Goal: Task Accomplishment & Management: Use online tool/utility

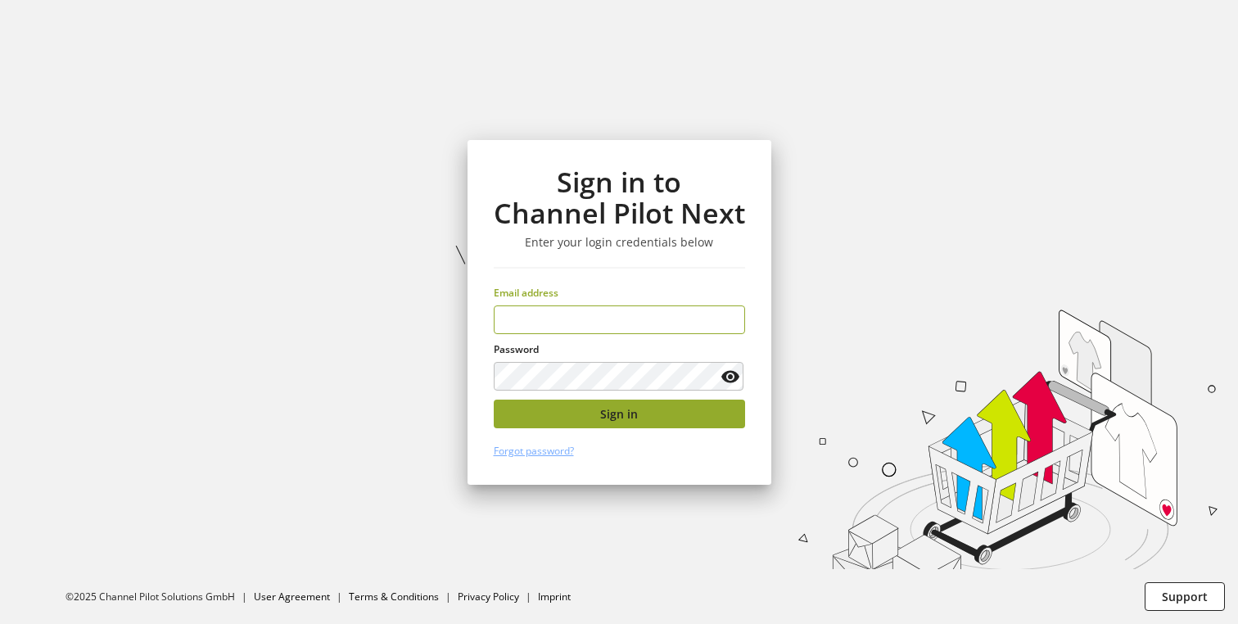
type input "**********"
click at [564, 403] on button "Sign in" at bounding box center [619, 413] width 251 height 29
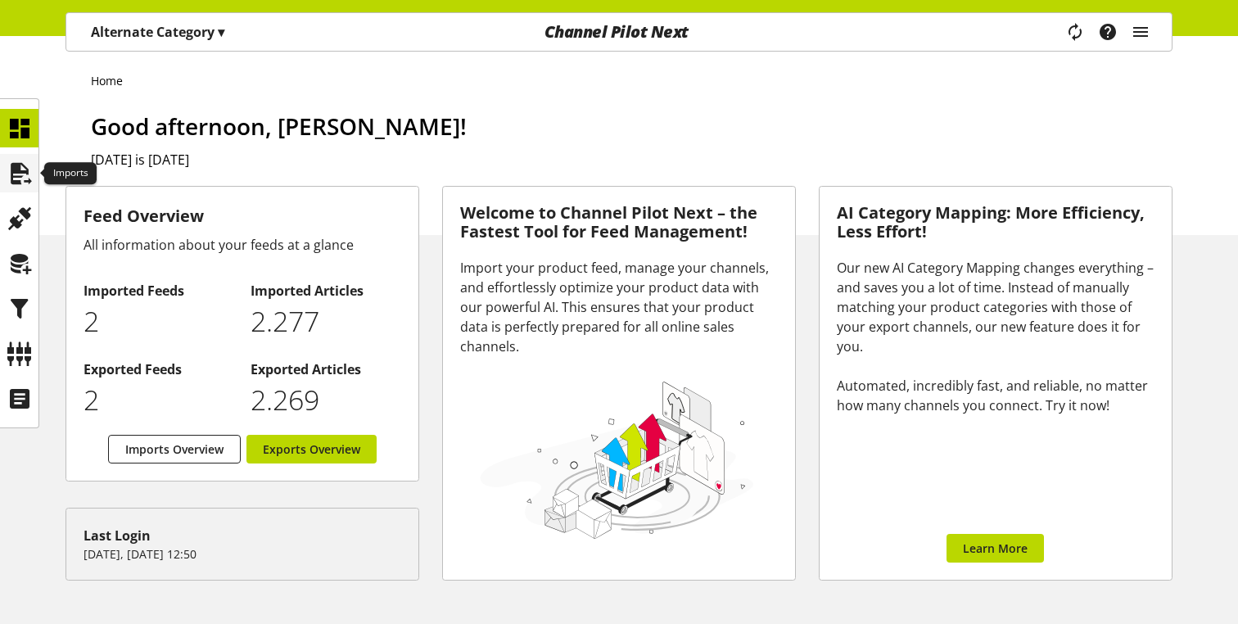
click at [24, 163] on icon at bounding box center [20, 173] width 26 height 33
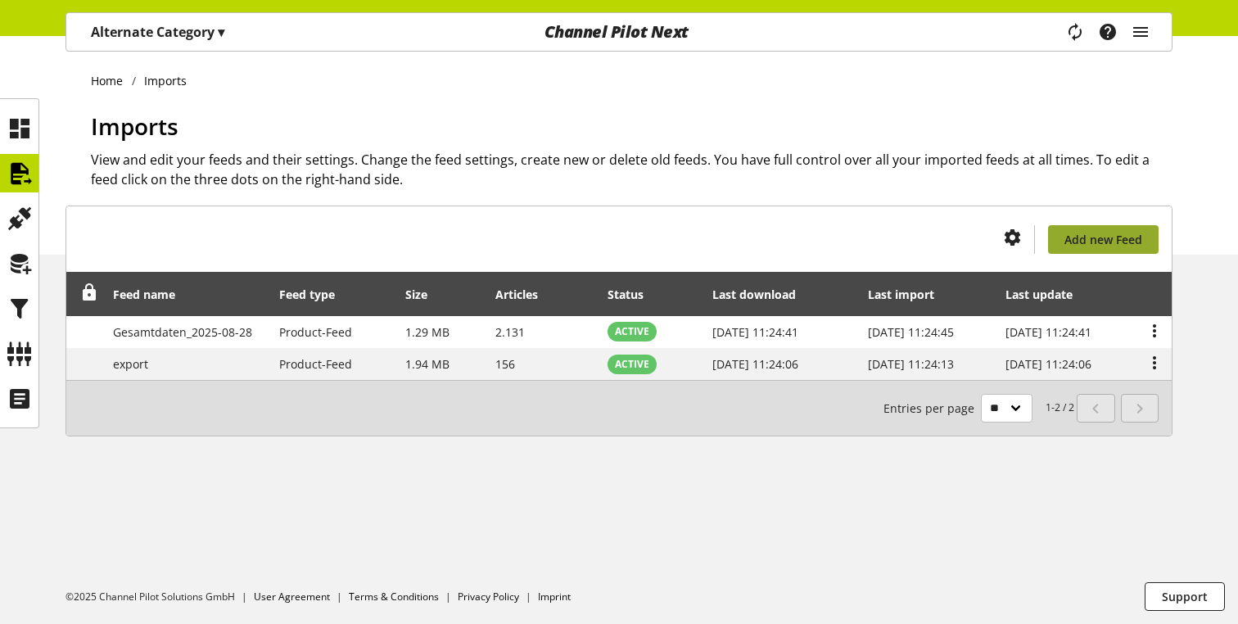
click at [1076, 231] on span "Add new Feed" at bounding box center [1103, 239] width 78 height 17
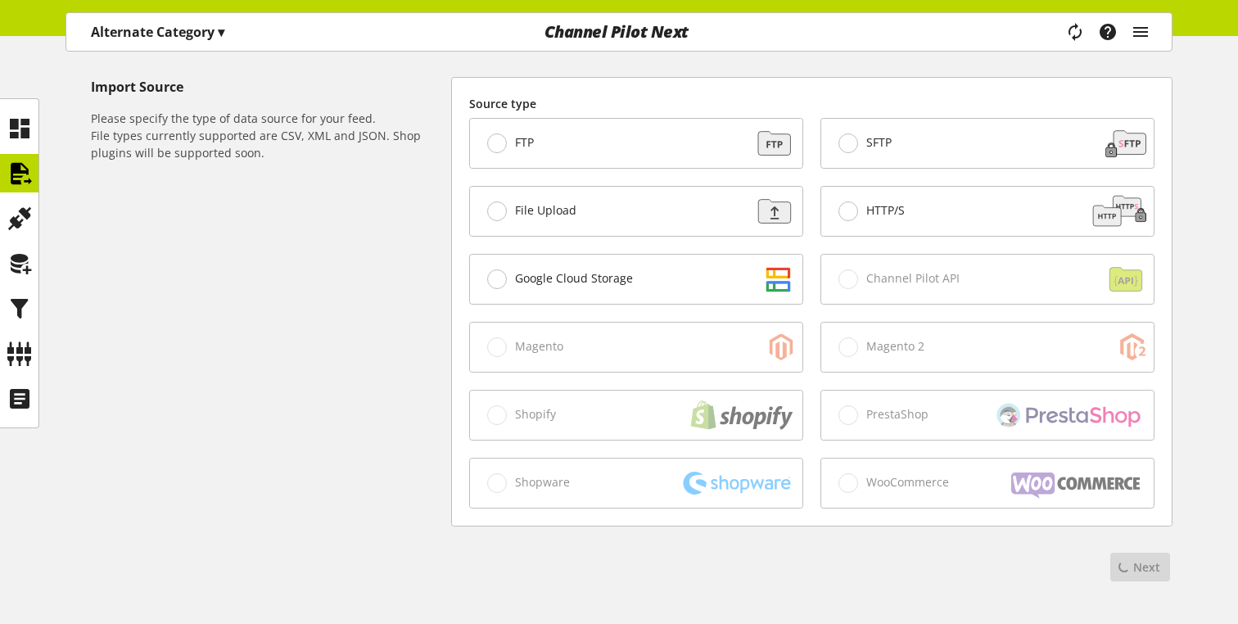
scroll to position [505, 0]
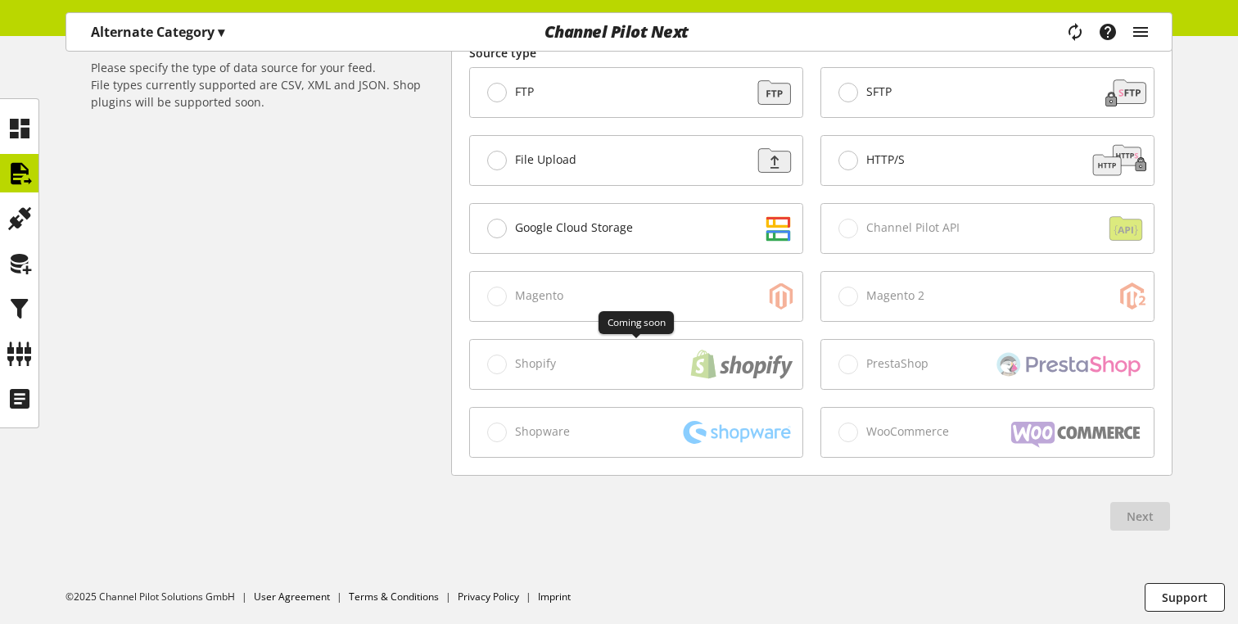
click at [593, 369] on div "Shopify" at bounding box center [636, 364] width 332 height 49
click at [540, 172] on div "File Upload" at bounding box center [636, 160] width 332 height 49
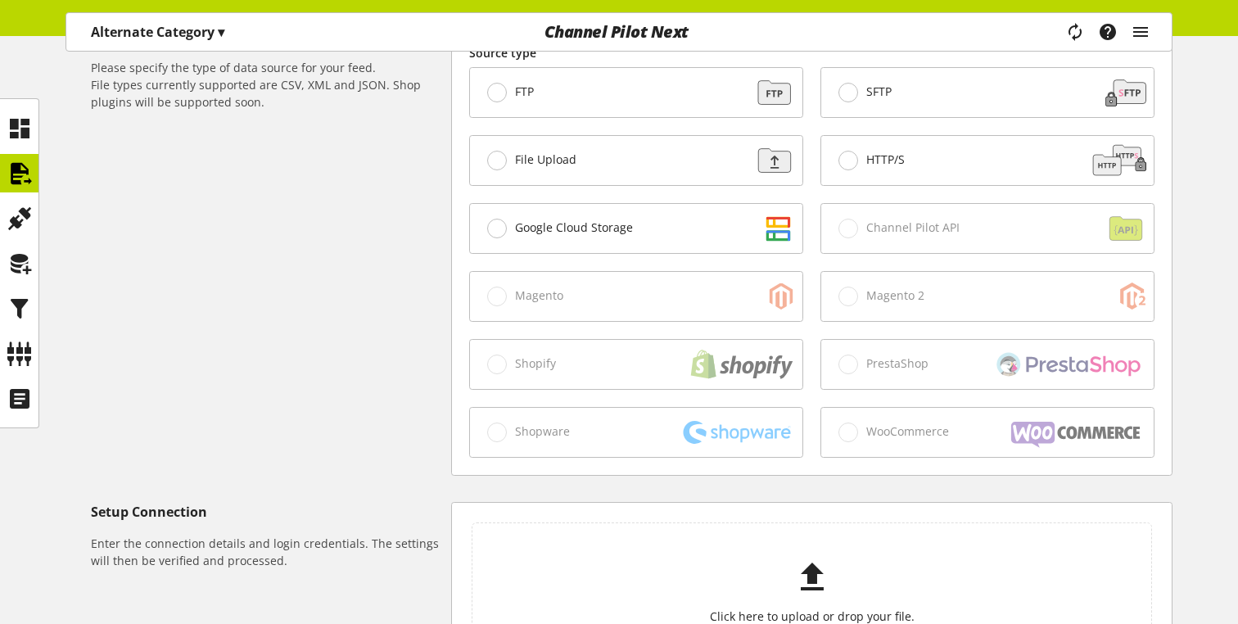
click at [886, 152] on span "HTTP/S" at bounding box center [885, 159] width 38 height 15
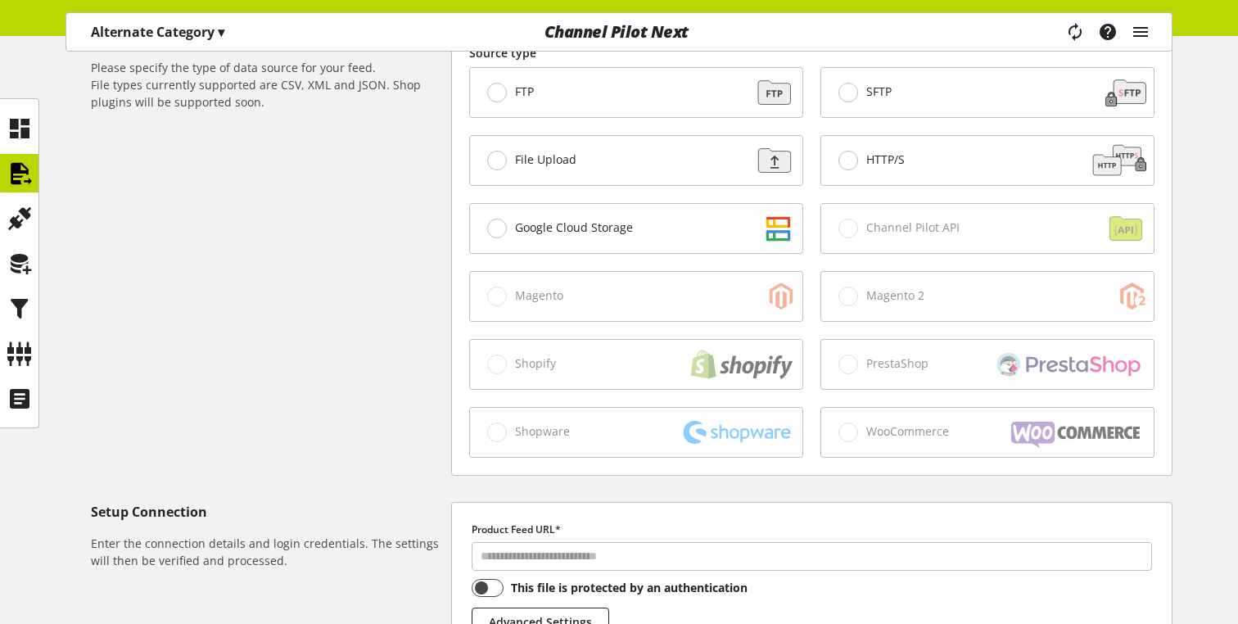
click at [894, 91] on div "SFTP" at bounding box center [987, 92] width 332 height 49
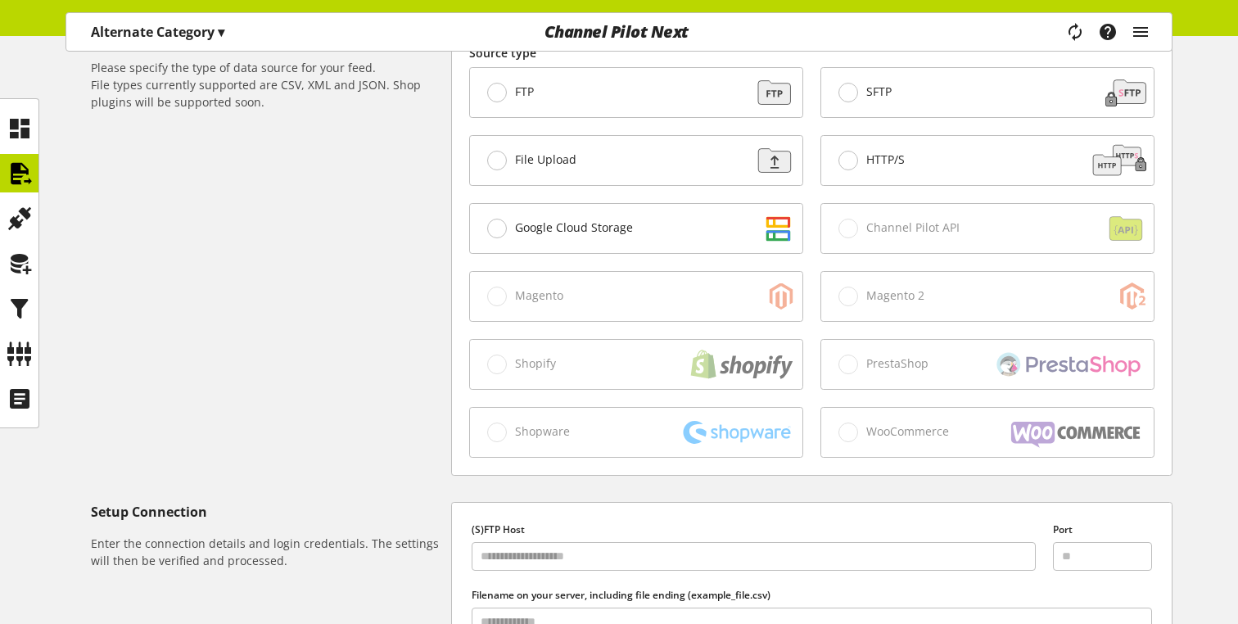
click at [602, 83] on div "FTP" at bounding box center [636, 92] width 332 height 49
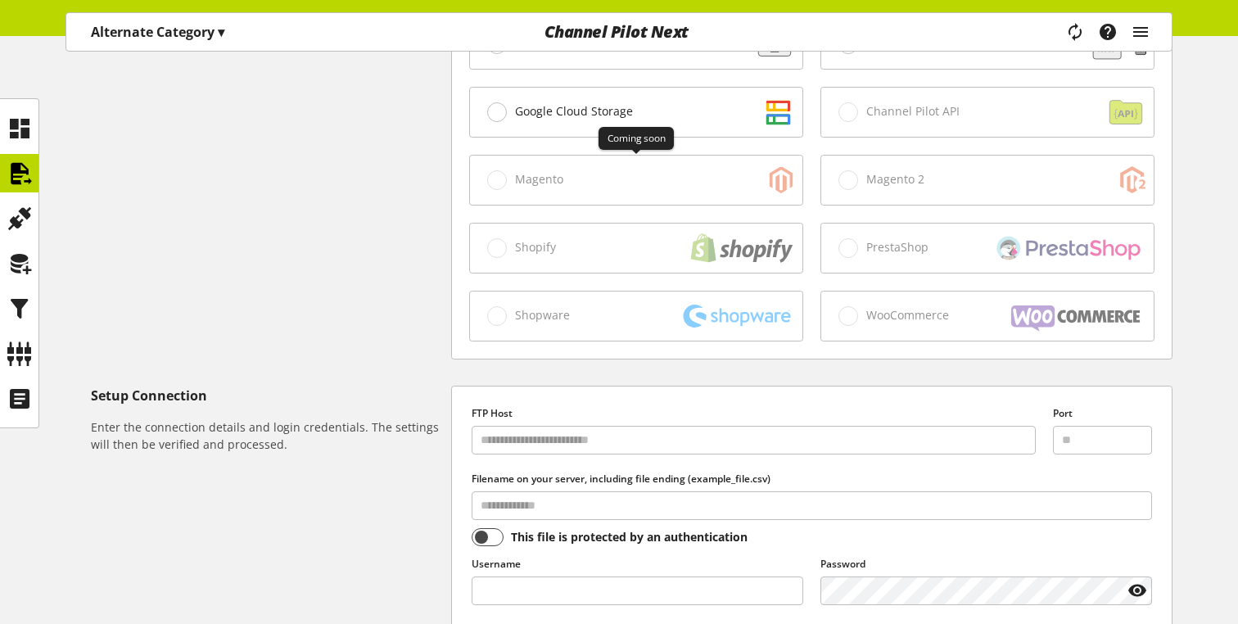
scroll to position [624, 0]
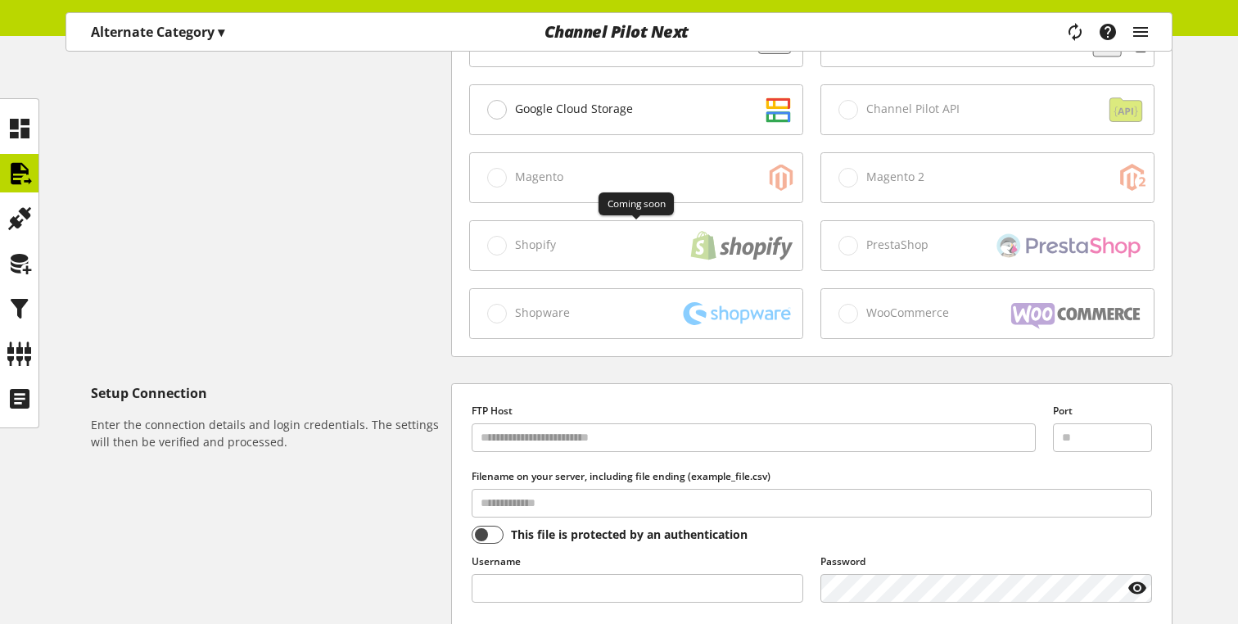
click at [548, 251] on div "Shopify" at bounding box center [636, 245] width 332 height 49
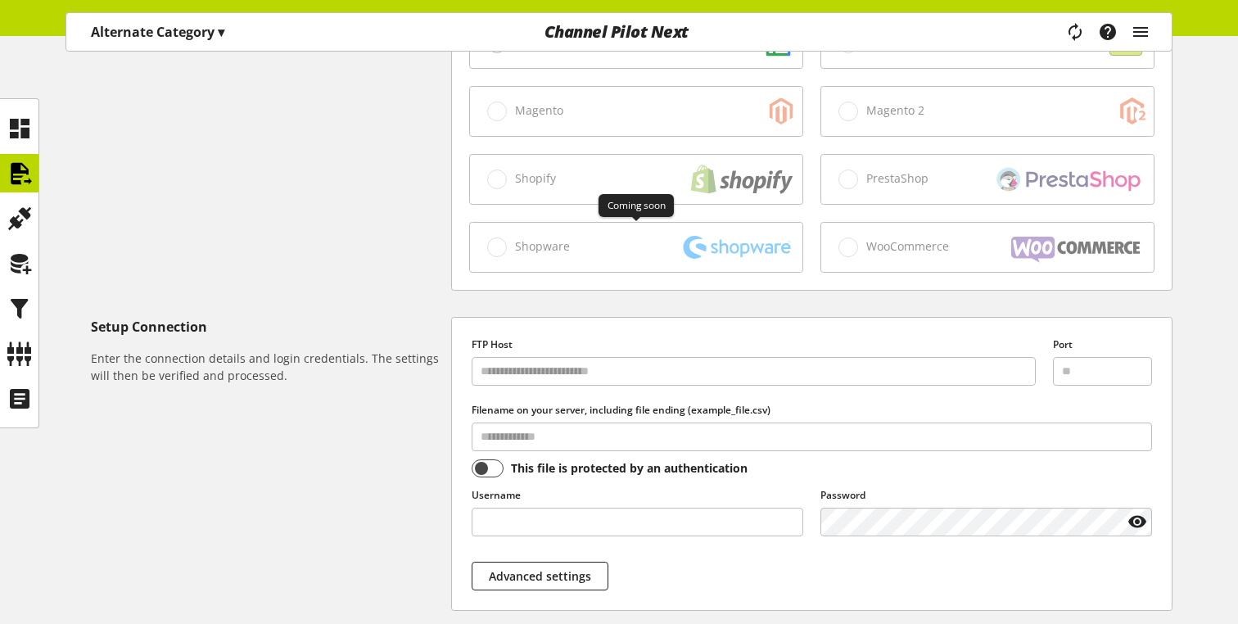
scroll to position [691, 0]
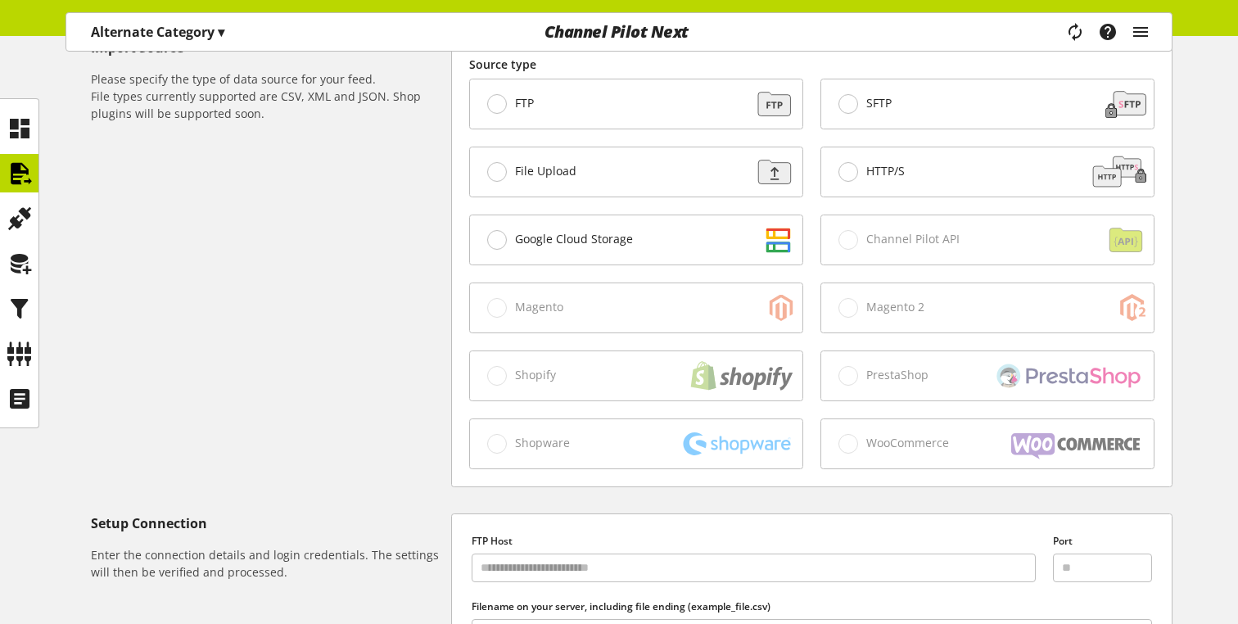
click at [591, 159] on div "File Upload" at bounding box center [636, 171] width 332 height 49
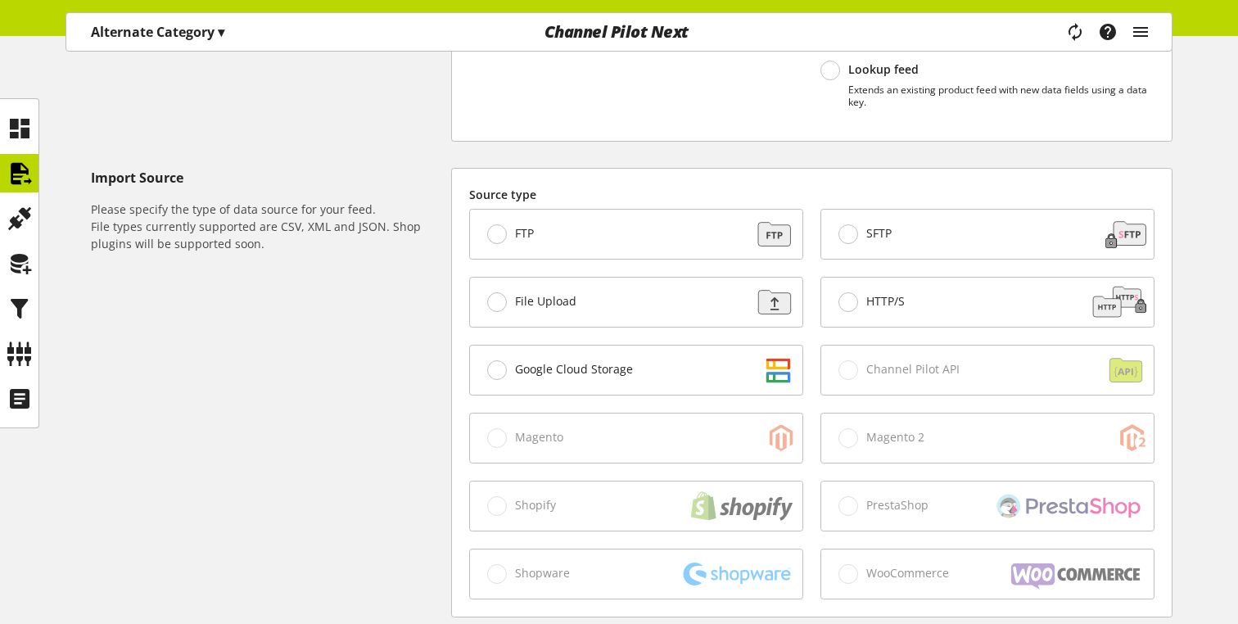
scroll to position [318, 0]
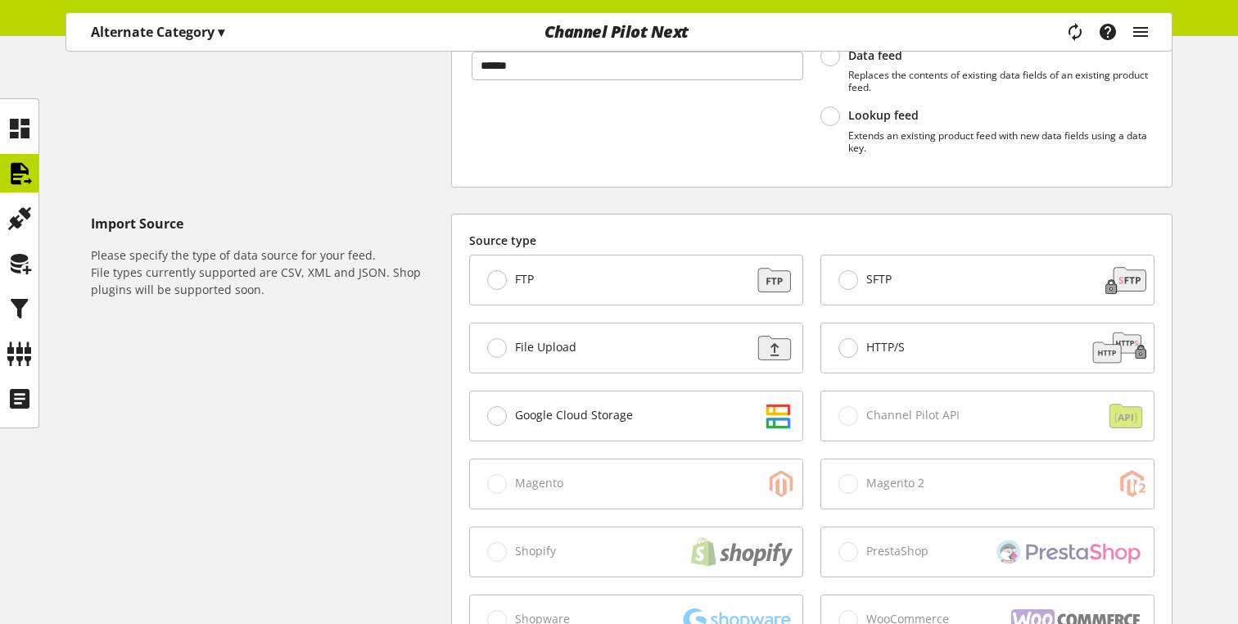
click at [898, 362] on div "HTTP/S" at bounding box center [987, 347] width 332 height 49
click at [859, 277] on span "SFTP" at bounding box center [875, 279] width 34 height 15
click at [579, 404] on div "Google Cloud Storage" at bounding box center [636, 415] width 332 height 49
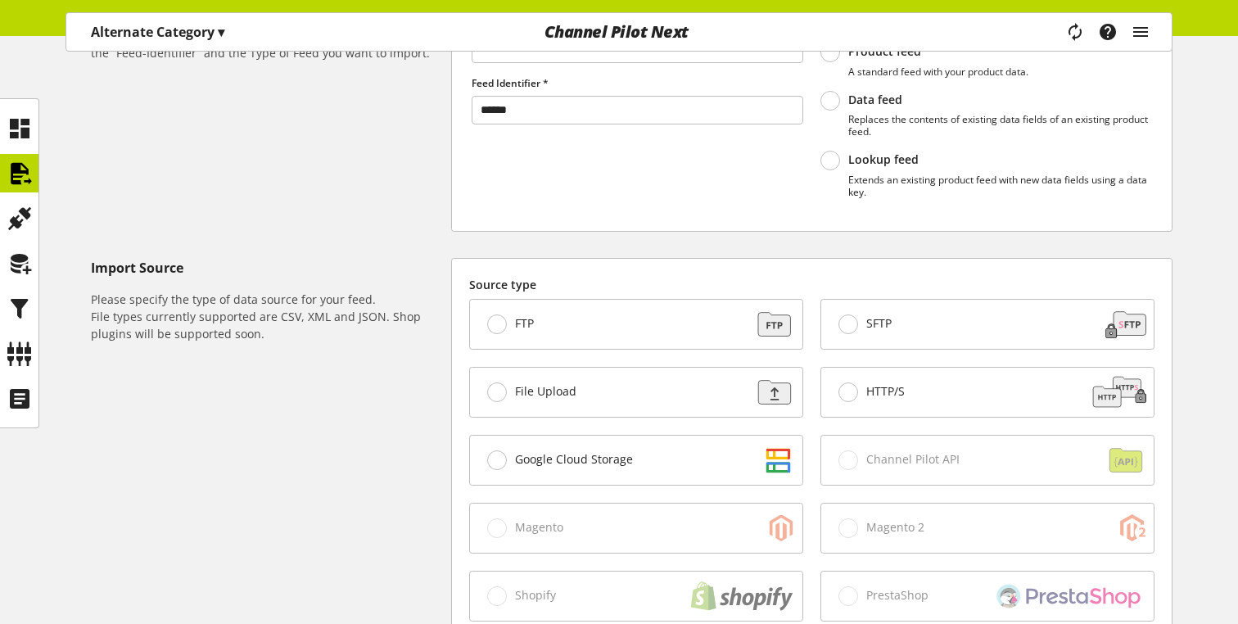
scroll to position [115, 0]
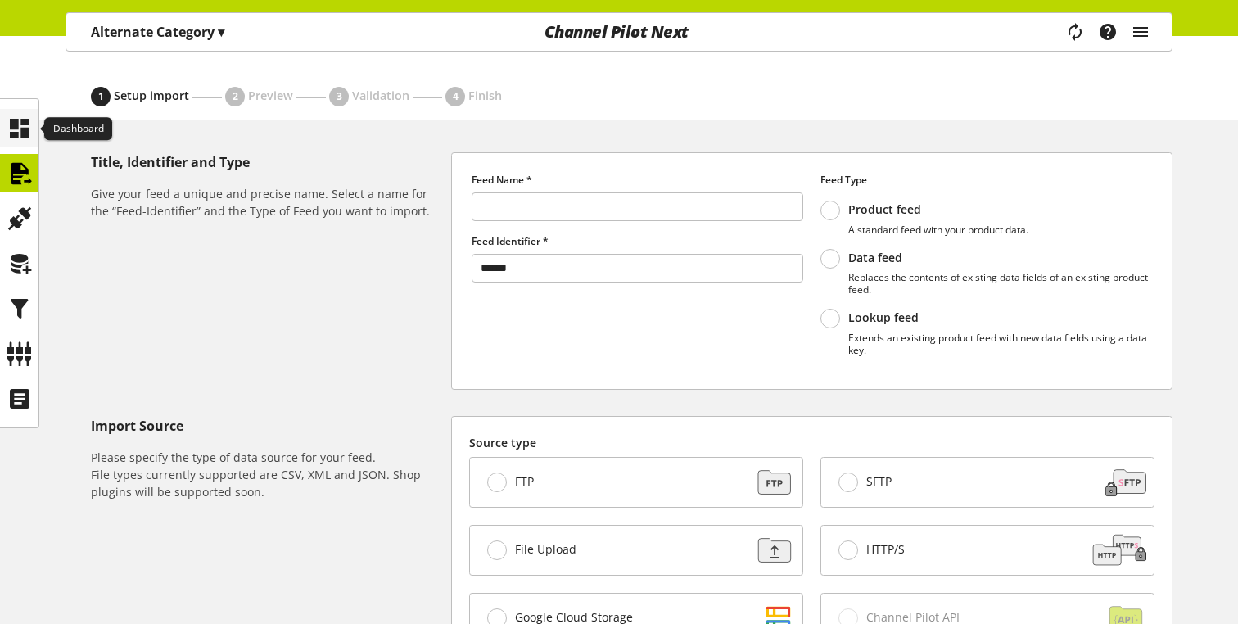
click at [14, 143] on icon at bounding box center [20, 128] width 26 height 33
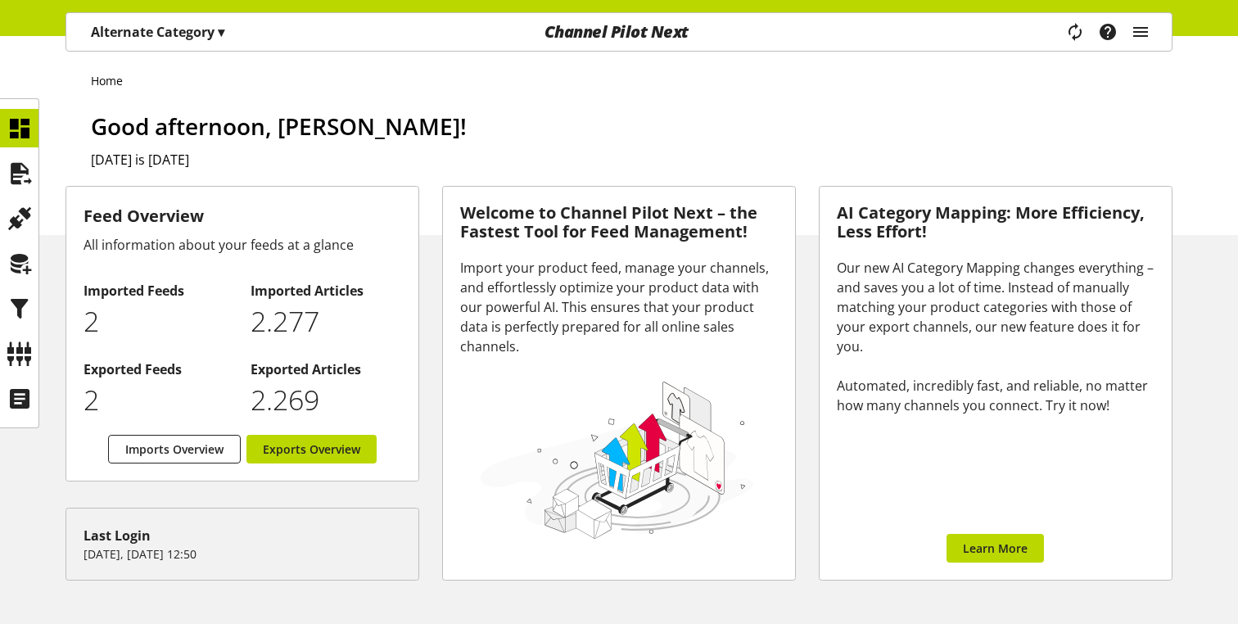
click at [1179, 98] on div "Home Good afternoon, [PERSON_NAME]! [DATE] is [DATE]" at bounding box center [619, 135] width 1238 height 199
click at [1139, 34] on icon "main navigation" at bounding box center [1141, 31] width 20 height 29
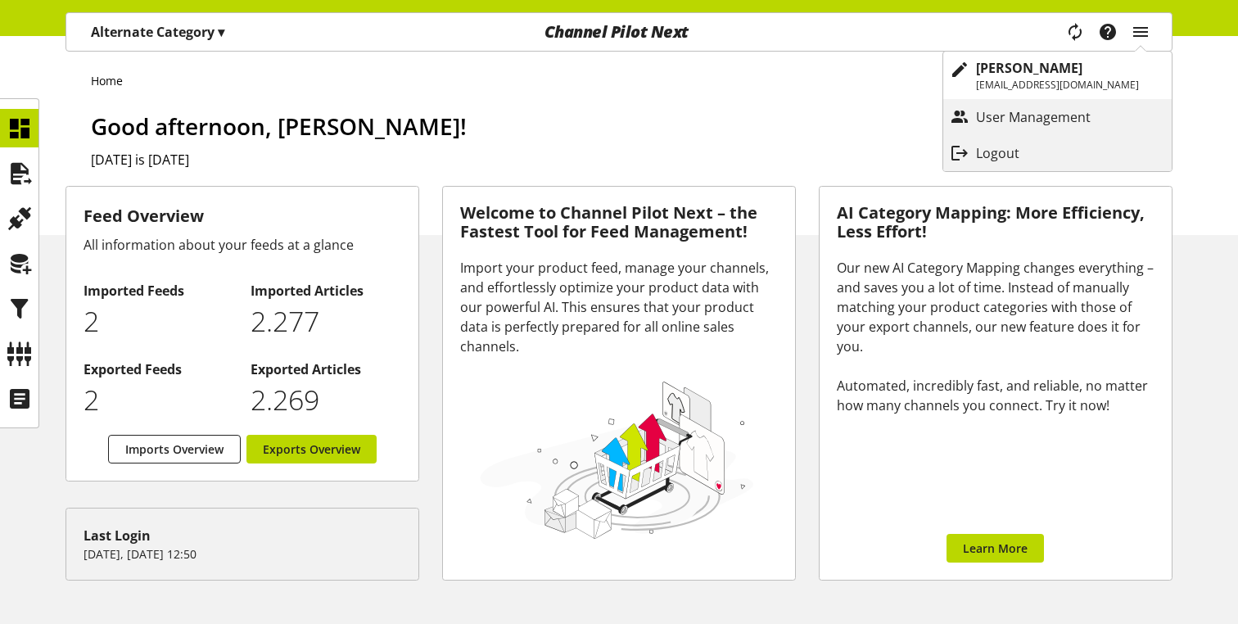
click at [106, 37] on p "Alternate Category ▾" at bounding box center [157, 32] width 133 height 20
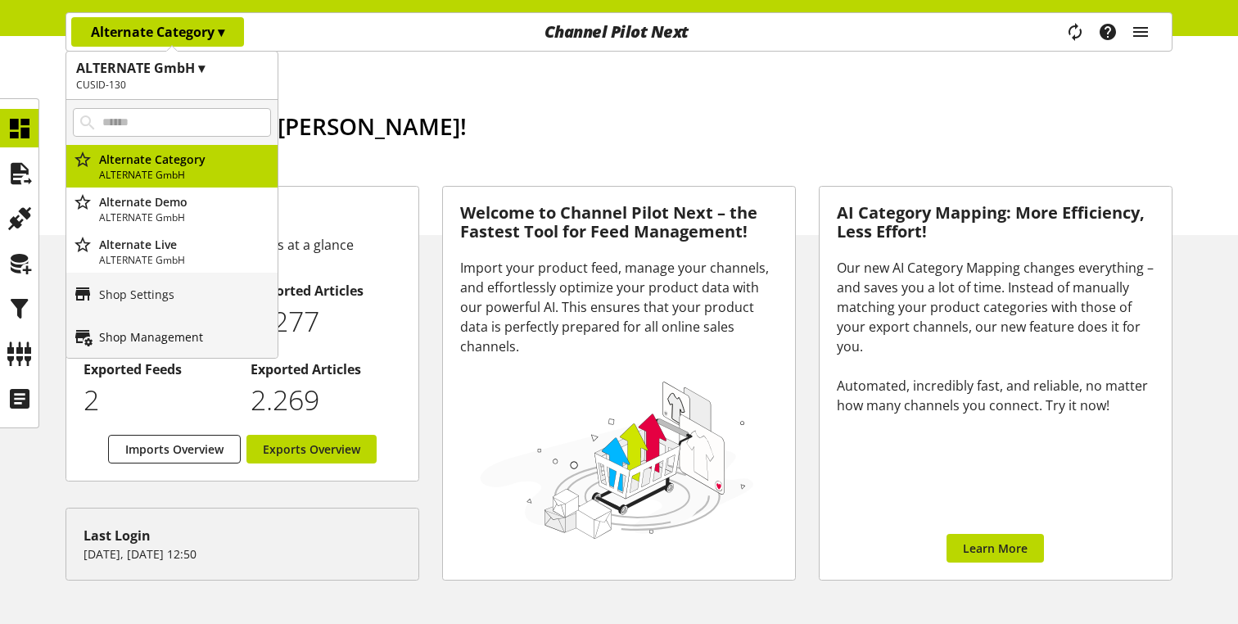
click at [150, 341] on p "Shop Management" at bounding box center [151, 336] width 104 height 17
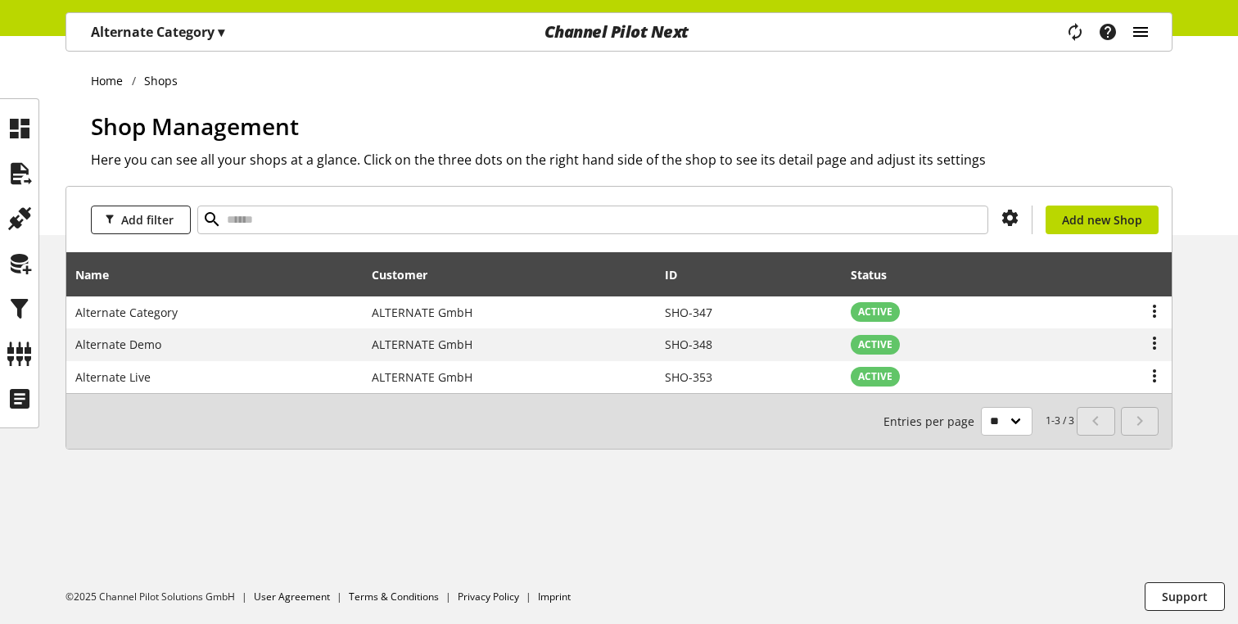
click at [1138, 38] on icon "main navigation" at bounding box center [1141, 31] width 20 height 29
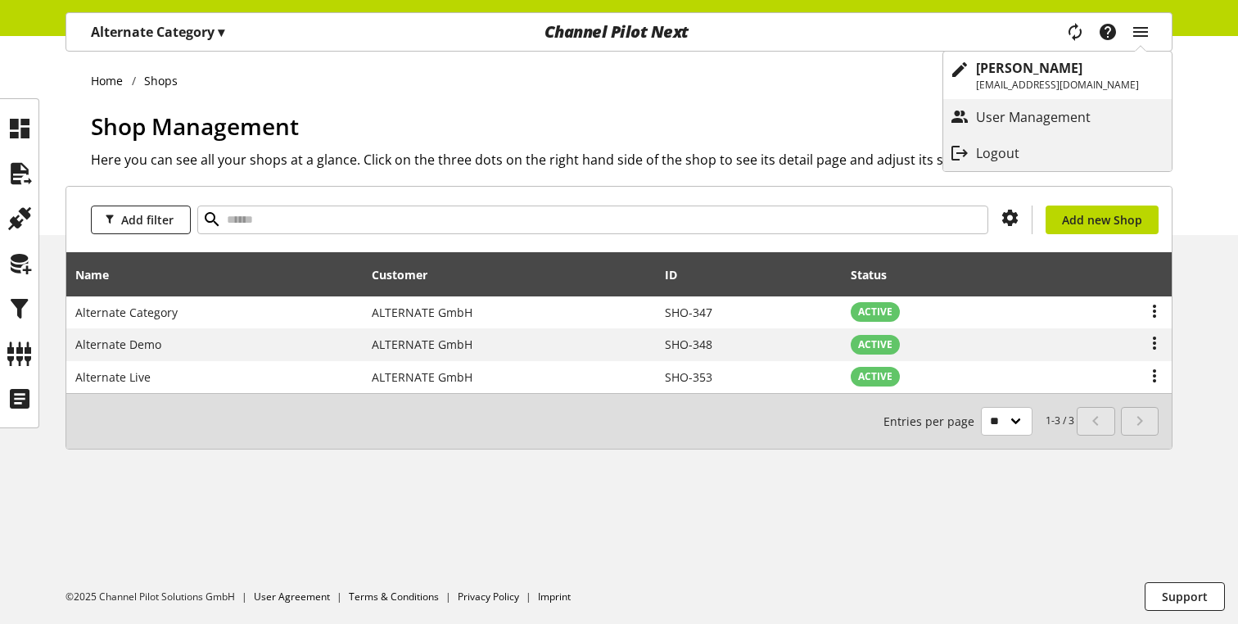
click at [854, 77] on ul "Home Shops" at bounding box center [631, 80] width 1081 height 17
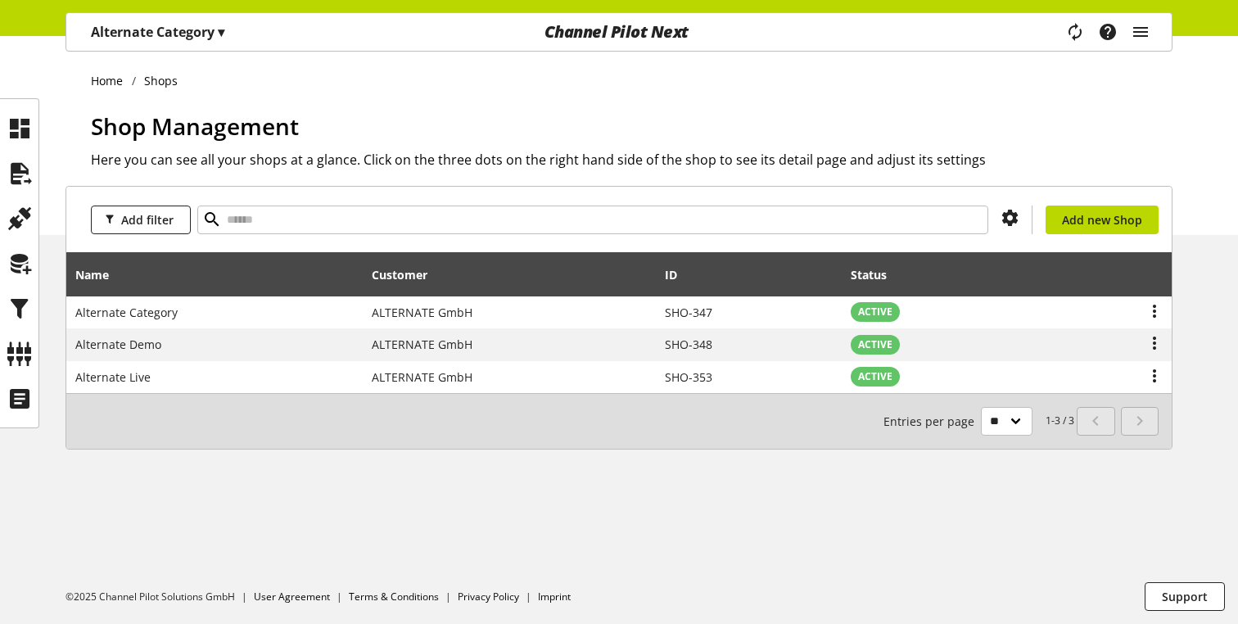
click at [638, 80] on ul "Home Shops" at bounding box center [631, 80] width 1081 height 17
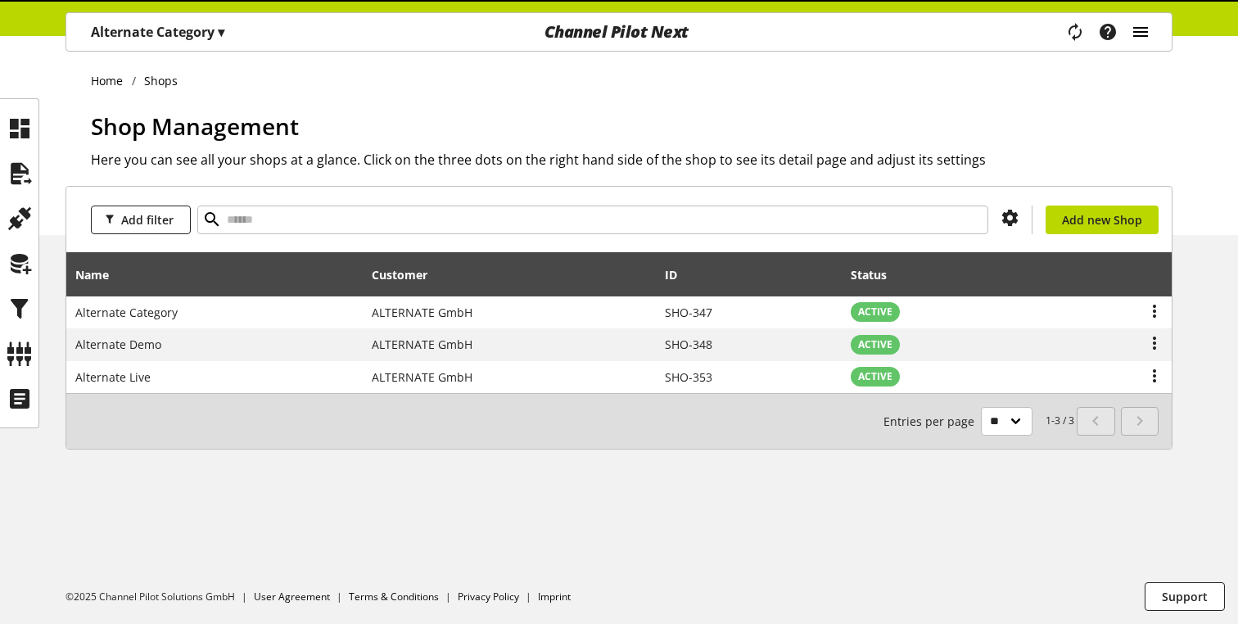
click at [1142, 23] on icon "main navigation" at bounding box center [1141, 31] width 20 height 29
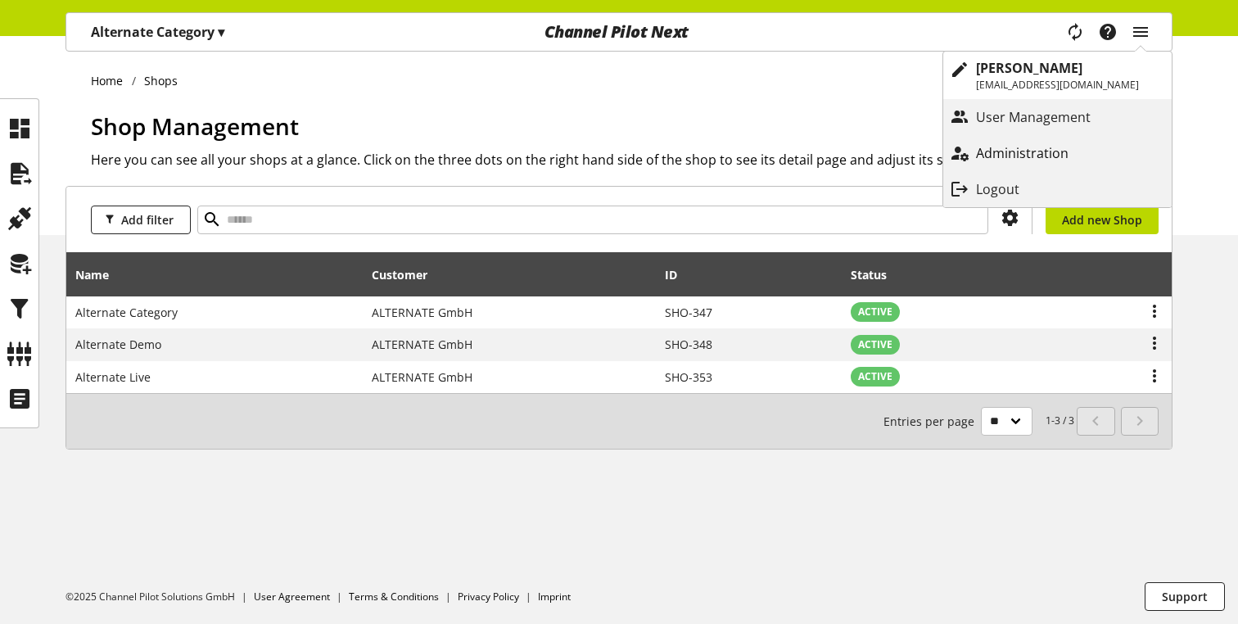
click at [1040, 154] on p "Administration" at bounding box center [1038, 153] width 125 height 20
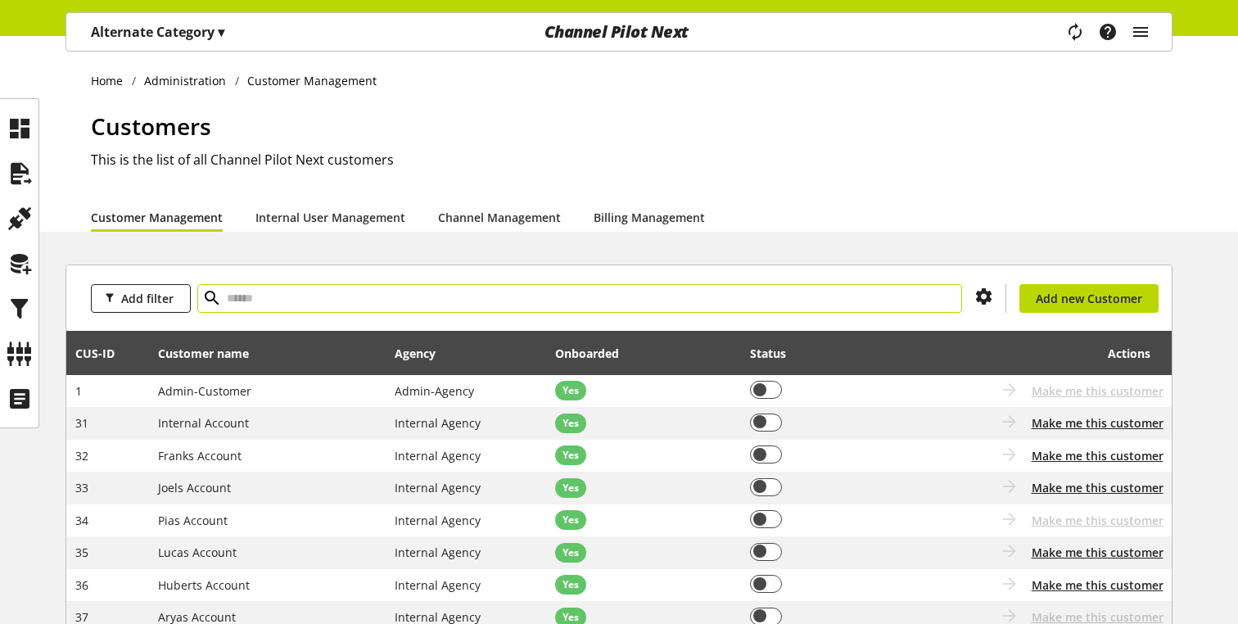
click at [343, 290] on input "text" at bounding box center [579, 298] width 765 height 29
type input "**"
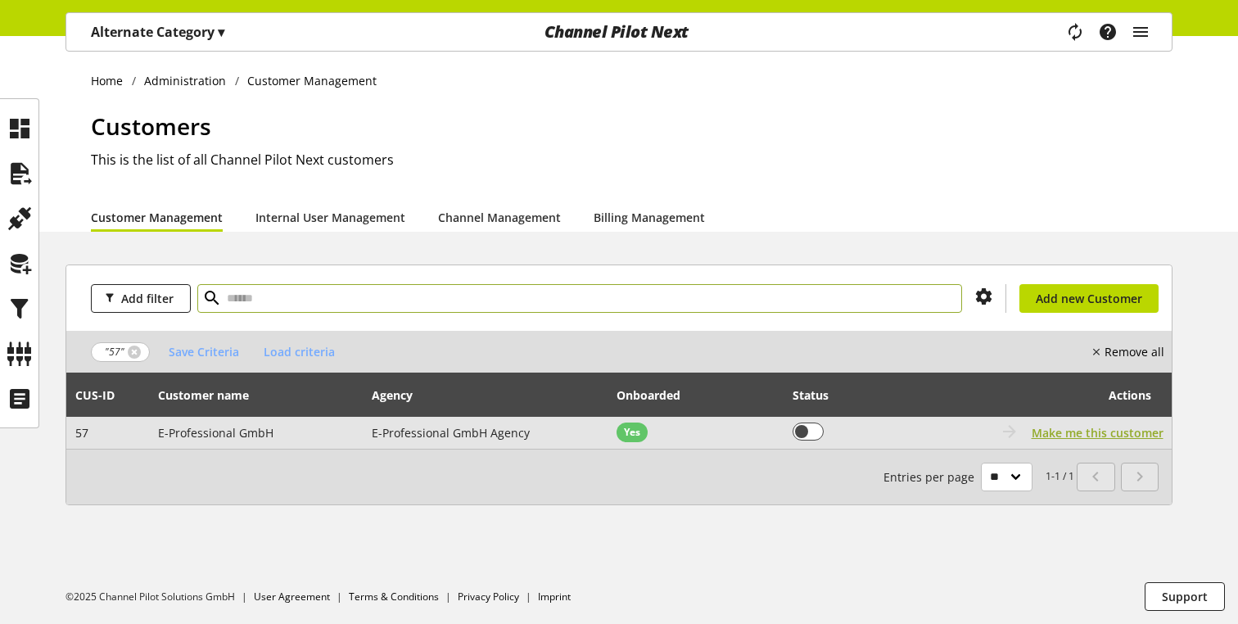
click at [1051, 430] on span "Make me this customer" at bounding box center [1097, 432] width 132 height 17
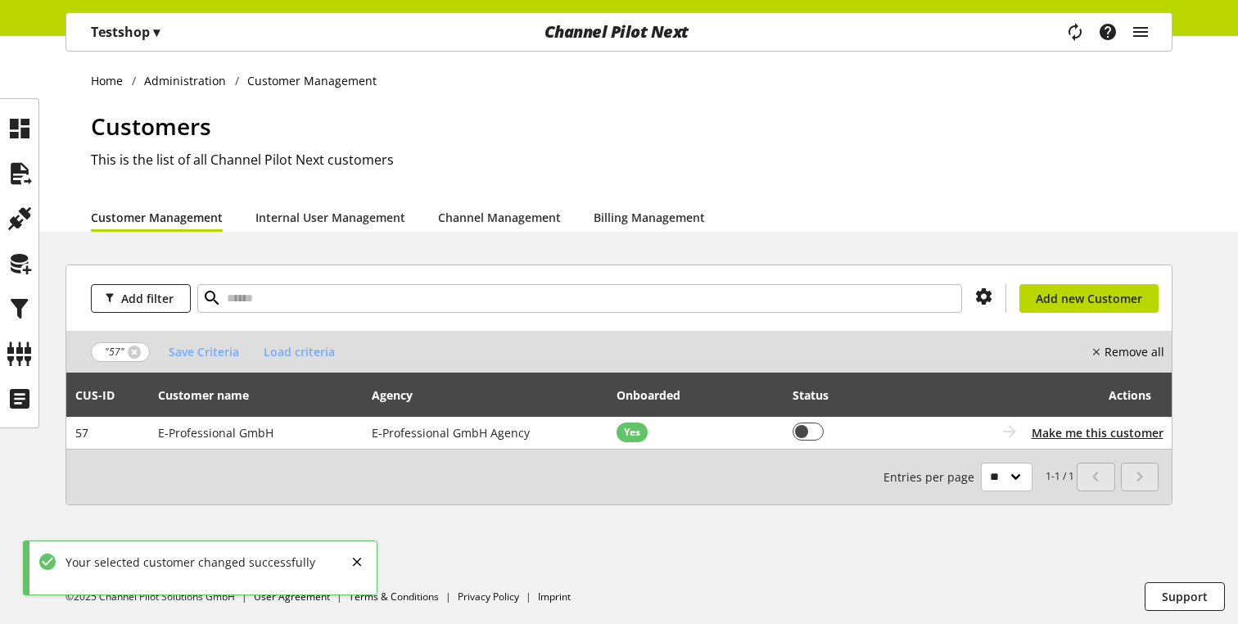
click at [128, 23] on p "Testshop ▾" at bounding box center [125, 32] width 69 height 20
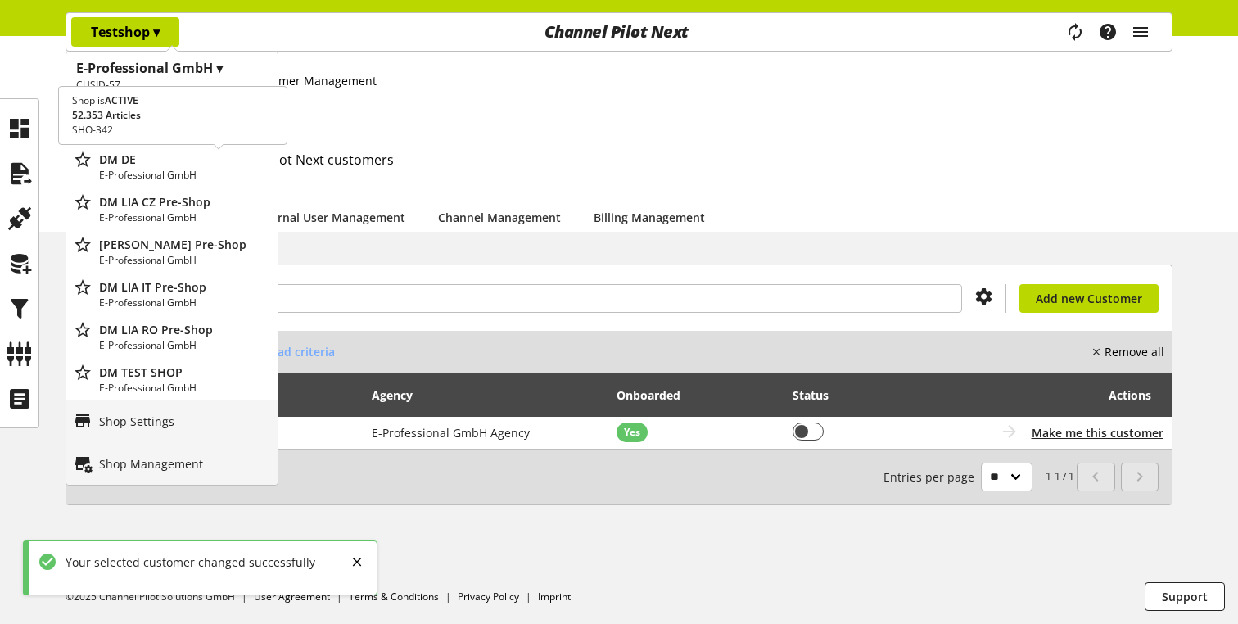
click at [125, 168] on p "E-Professional GmbH" at bounding box center [185, 175] width 172 height 15
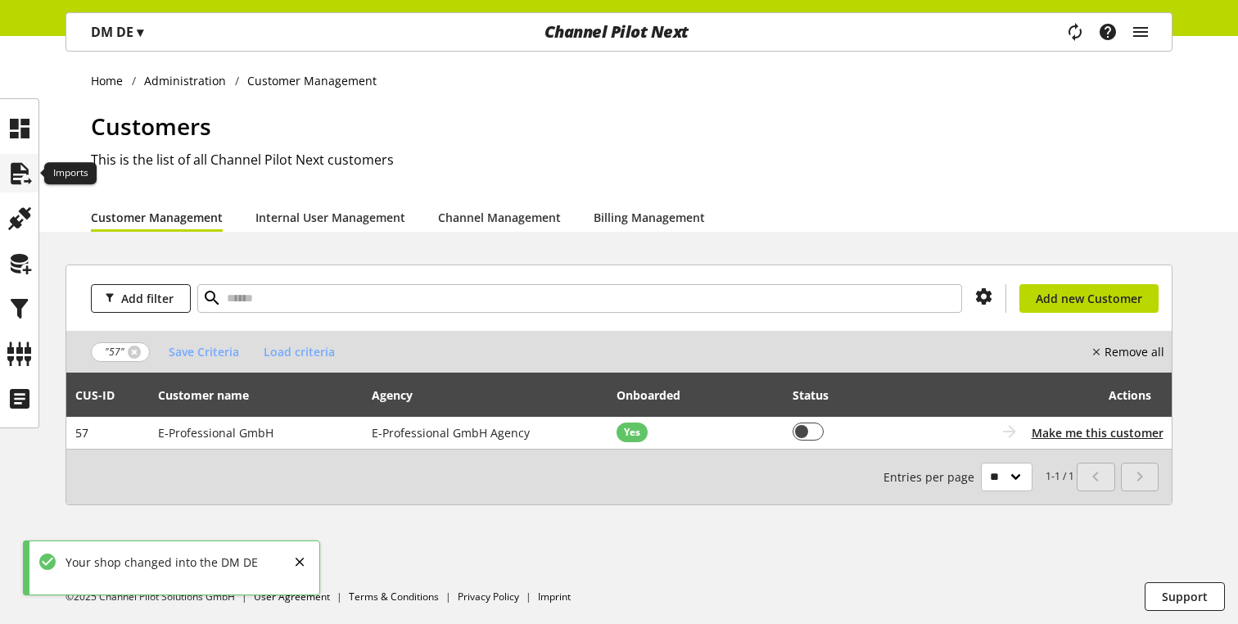
click at [25, 172] on icon at bounding box center [20, 173] width 26 height 33
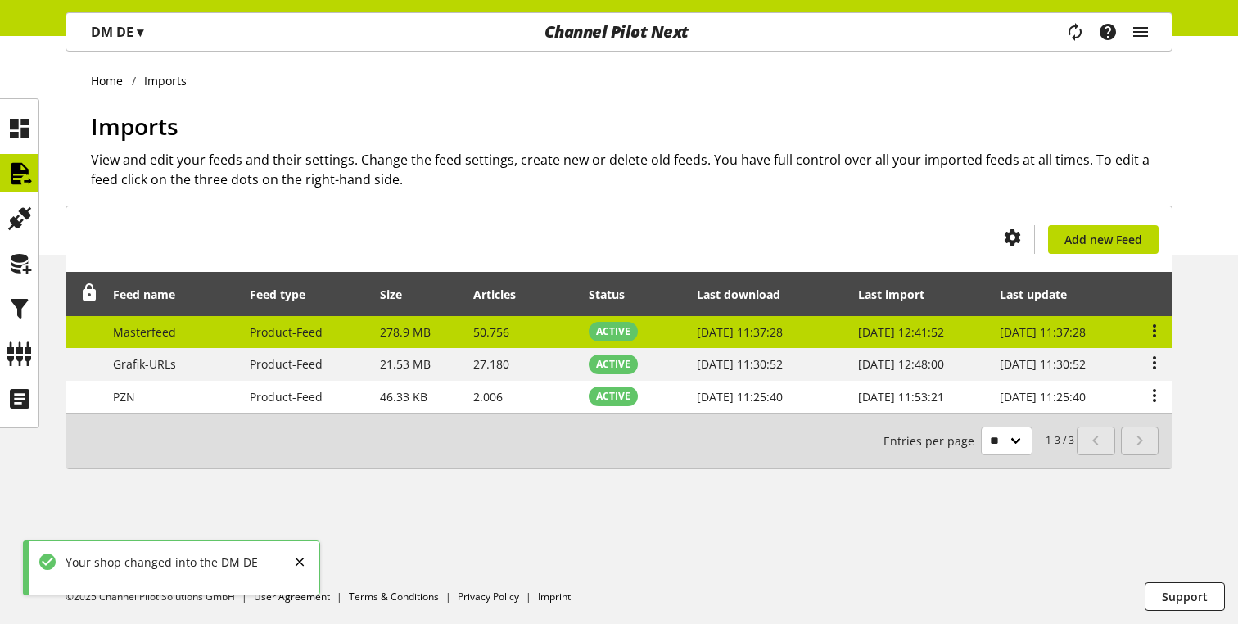
click at [348, 334] on td "Product-Feed" at bounding box center [306, 332] width 130 height 33
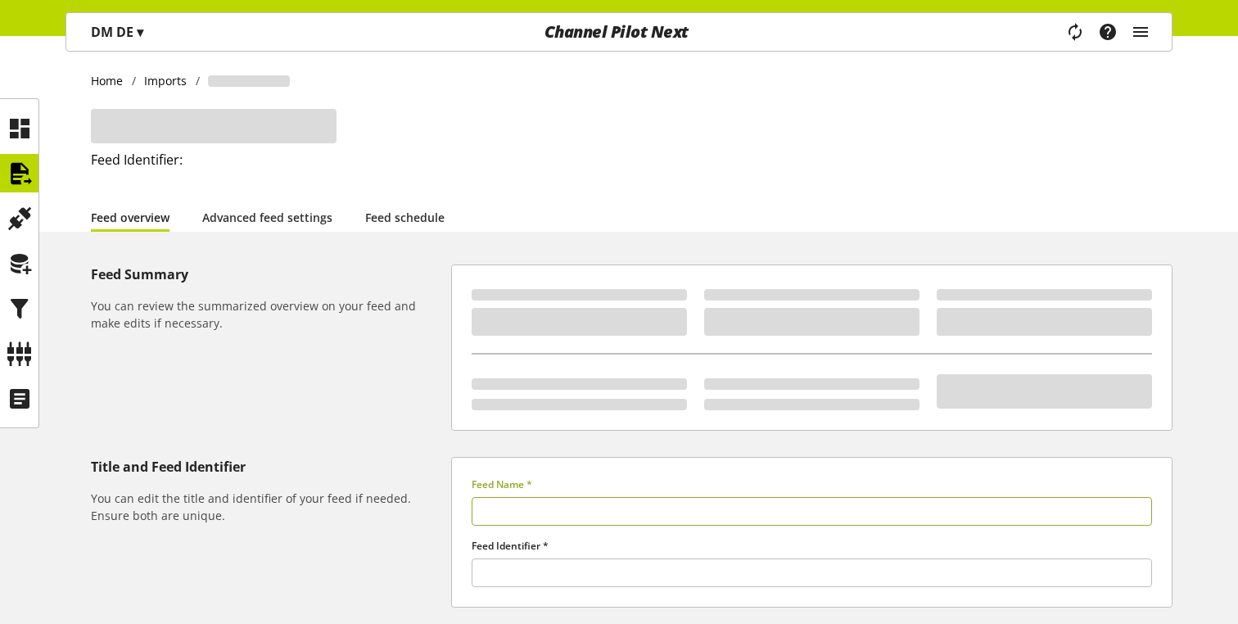
type input "**********"
type input "******"
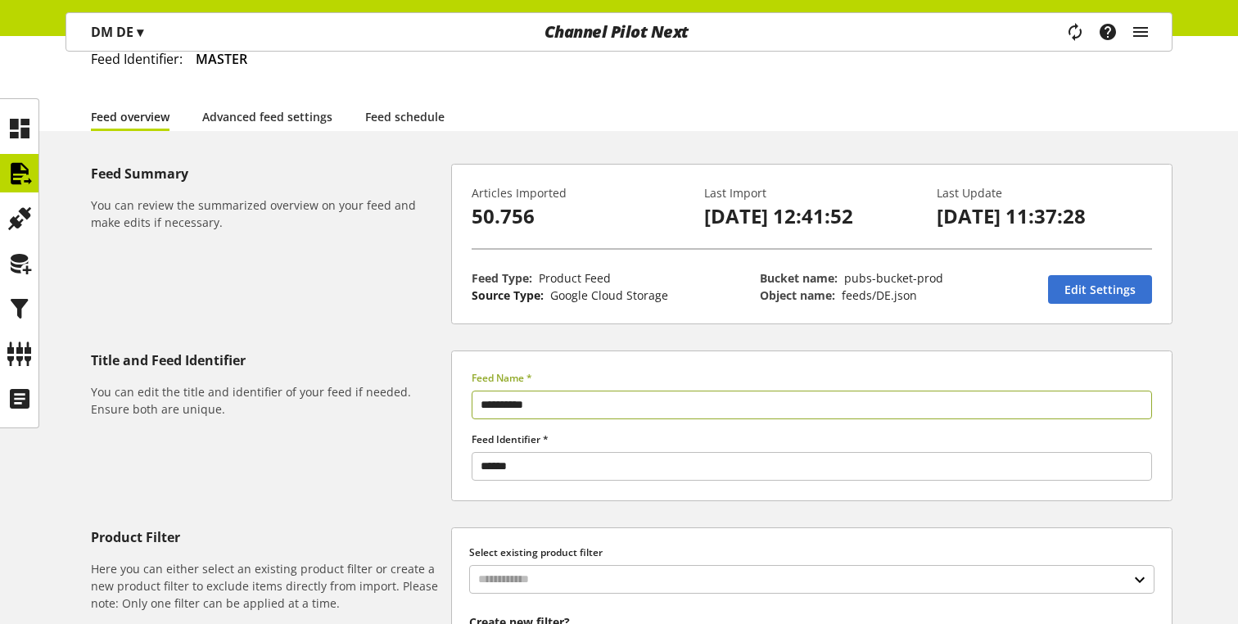
scroll to position [94, 0]
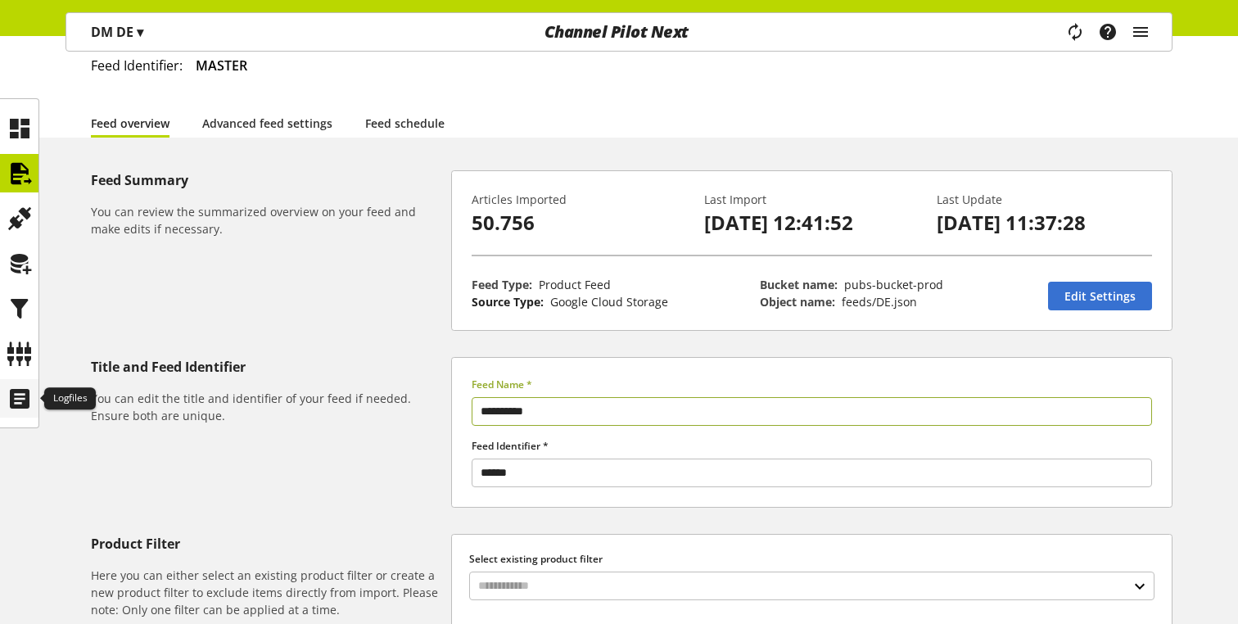
click at [17, 391] on icon at bounding box center [20, 398] width 26 height 33
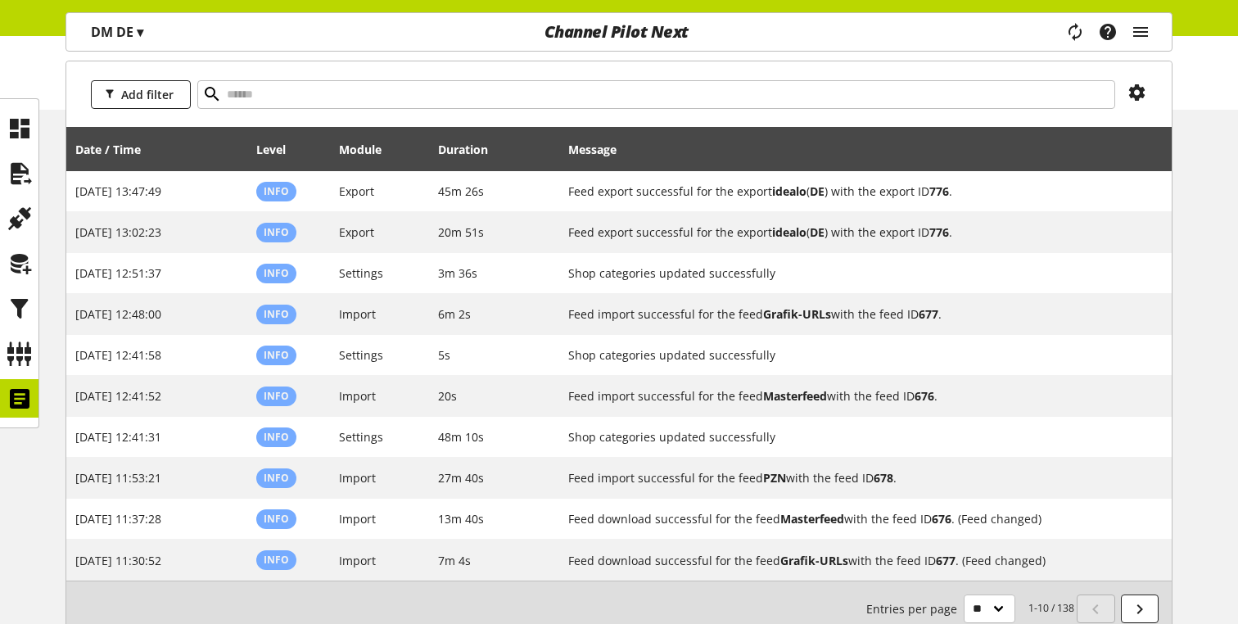
scroll to position [126, 0]
click at [16, 171] on icon at bounding box center [20, 173] width 26 height 33
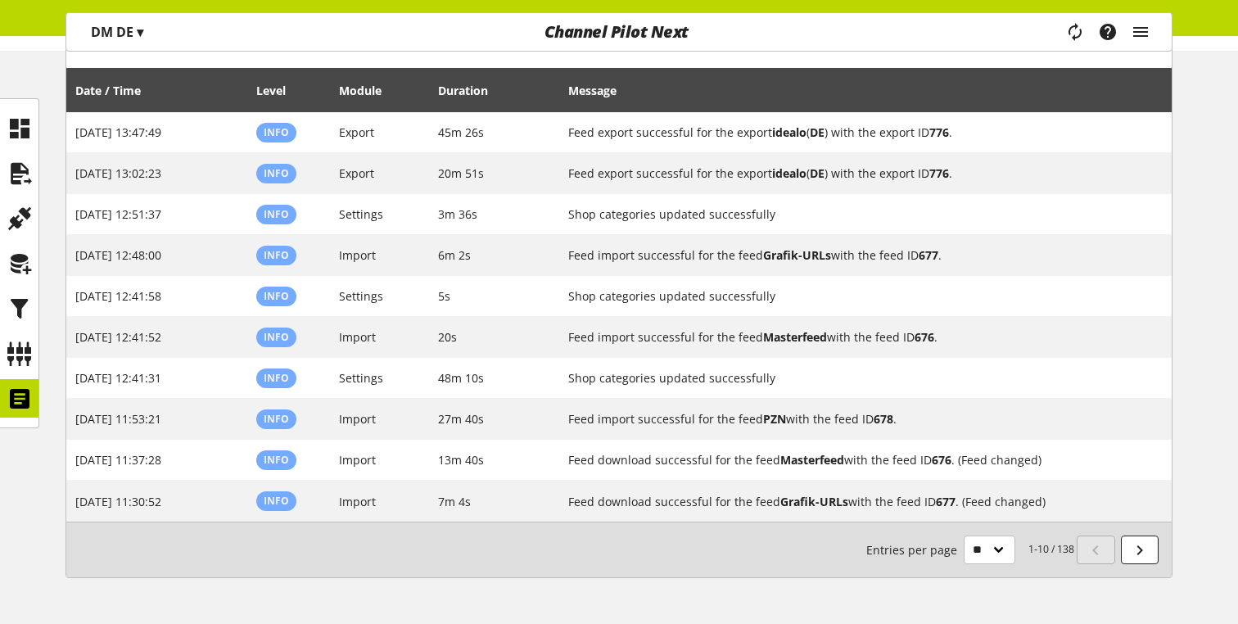
scroll to position [195, 0]
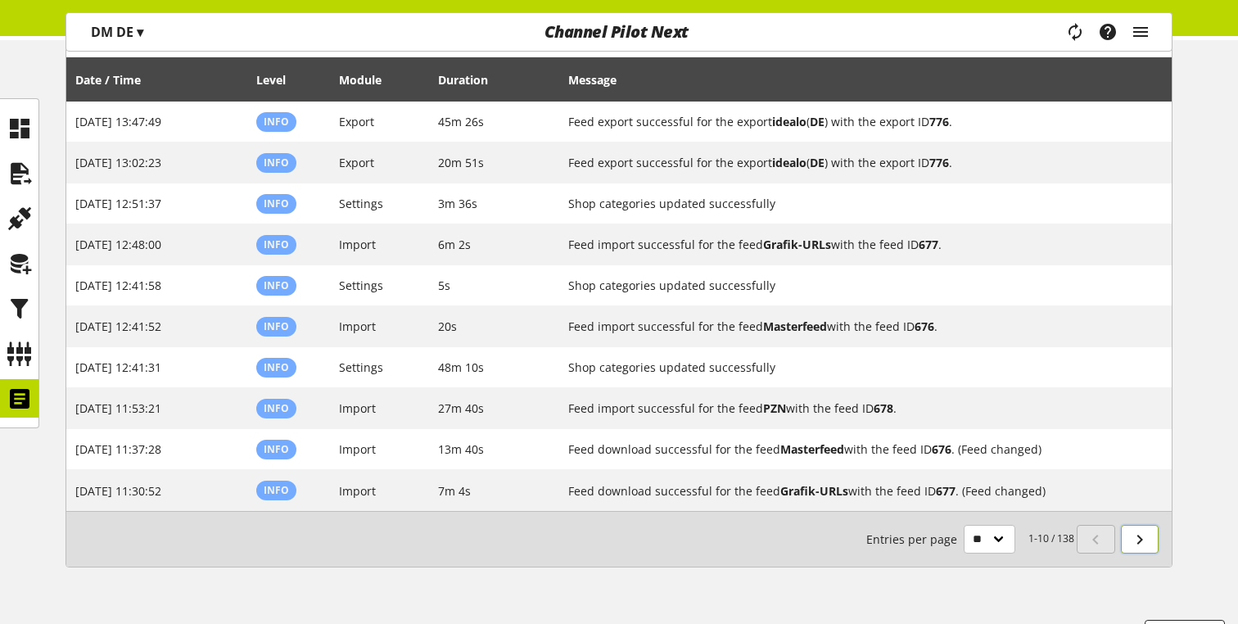
click at [1133, 535] on icon at bounding box center [1140, 539] width 20 height 29
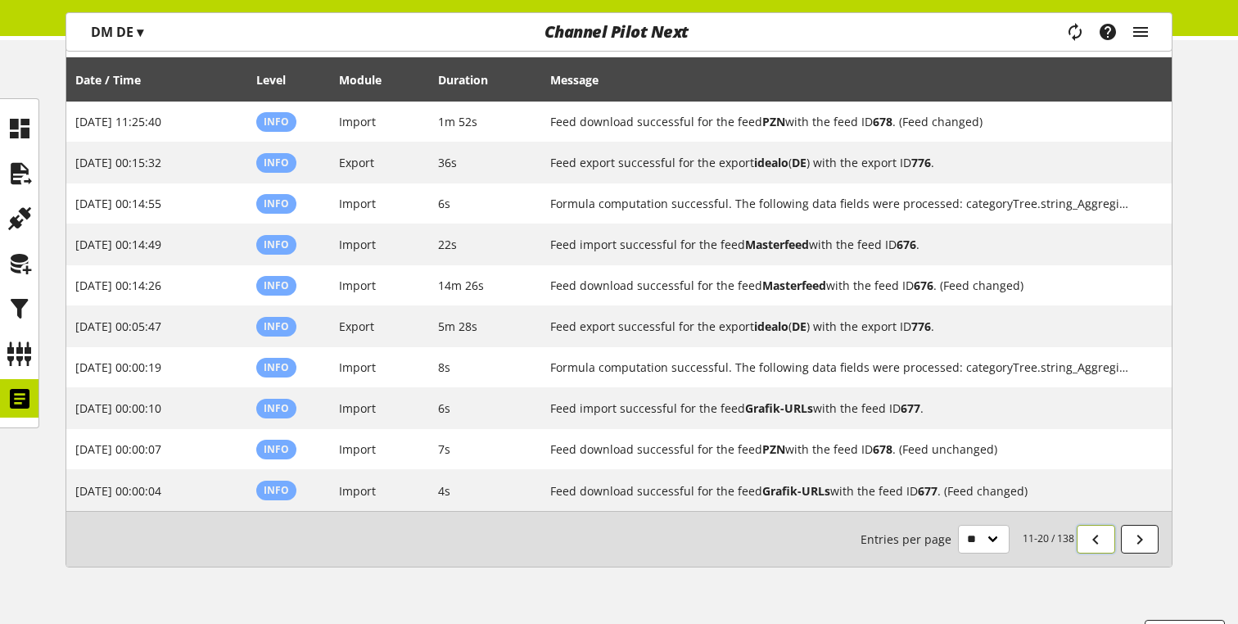
click at [1090, 543] on icon at bounding box center [1096, 539] width 20 height 29
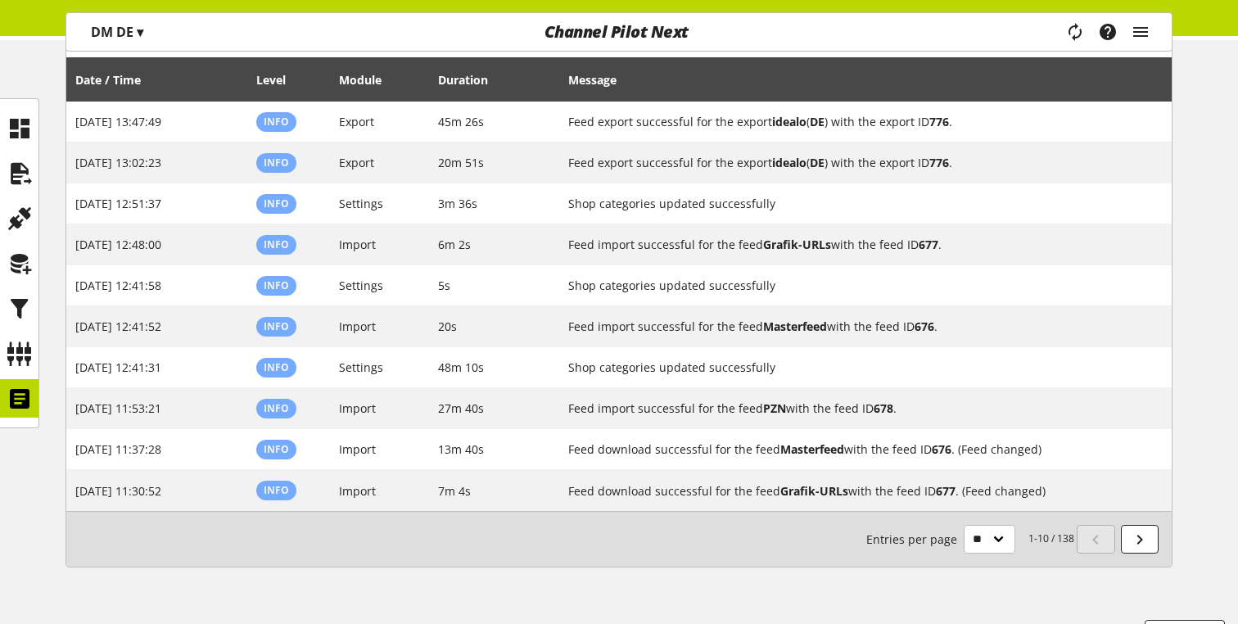
click at [1168, 550] on div "1-10 / 138 Entries per page ** ** ** ***" at bounding box center [618, 539] width 1105 height 56
click at [1144, 544] on icon at bounding box center [1140, 539] width 20 height 29
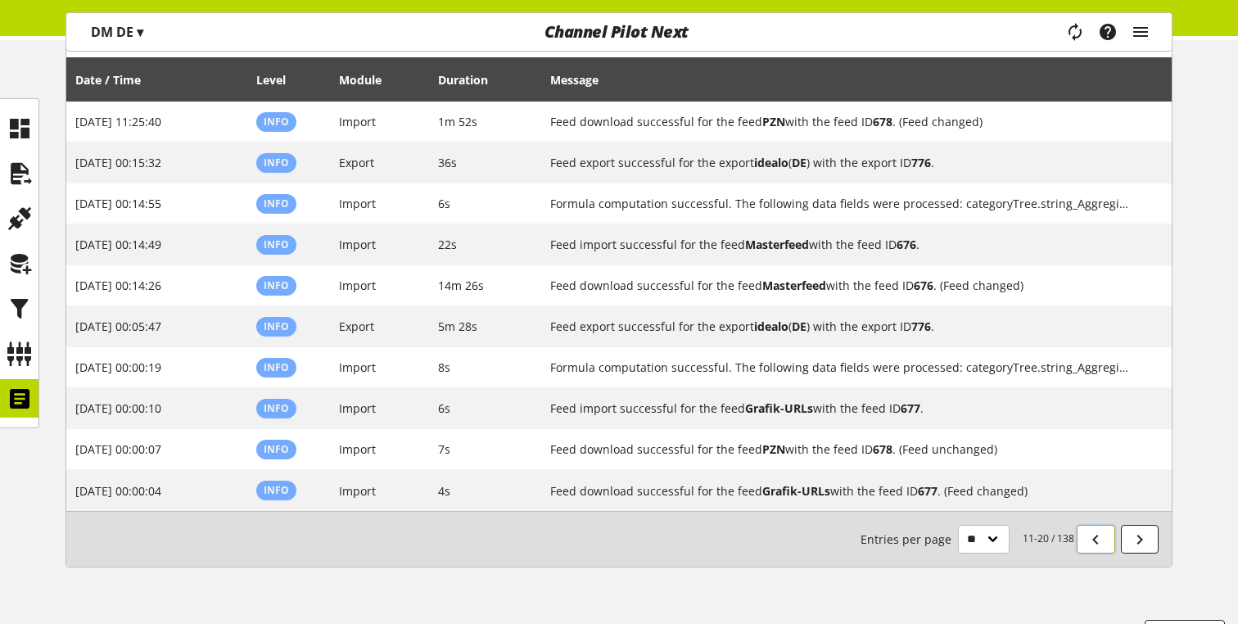
click at [1093, 537] on icon at bounding box center [1096, 539] width 20 height 29
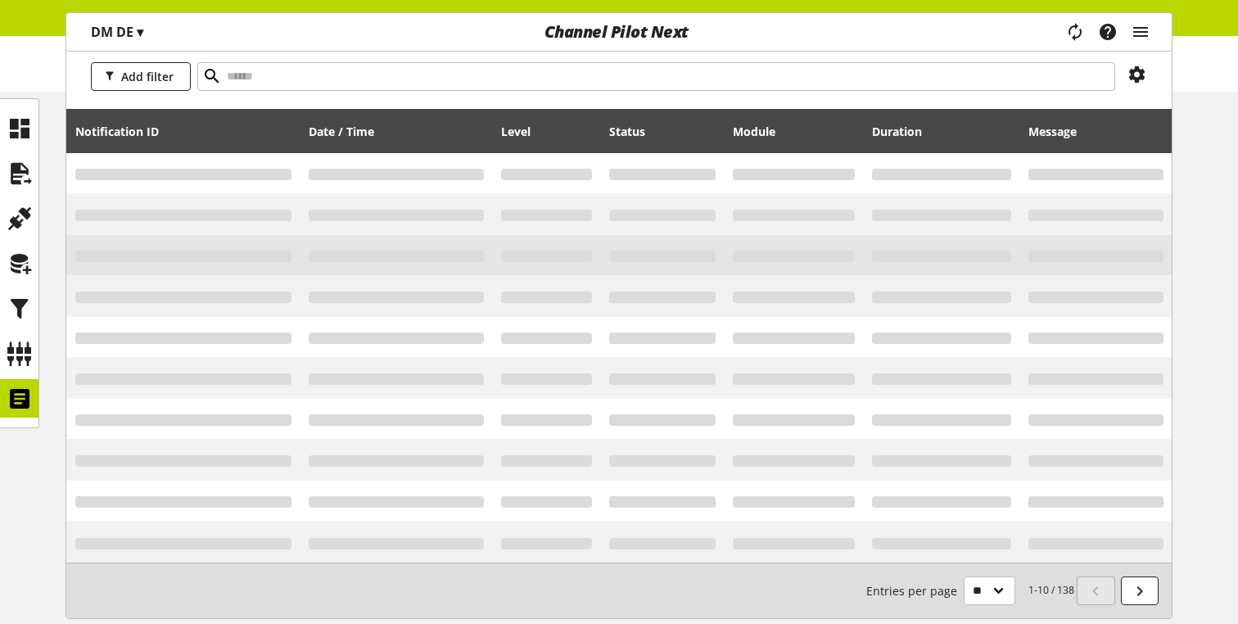
scroll to position [112, 0]
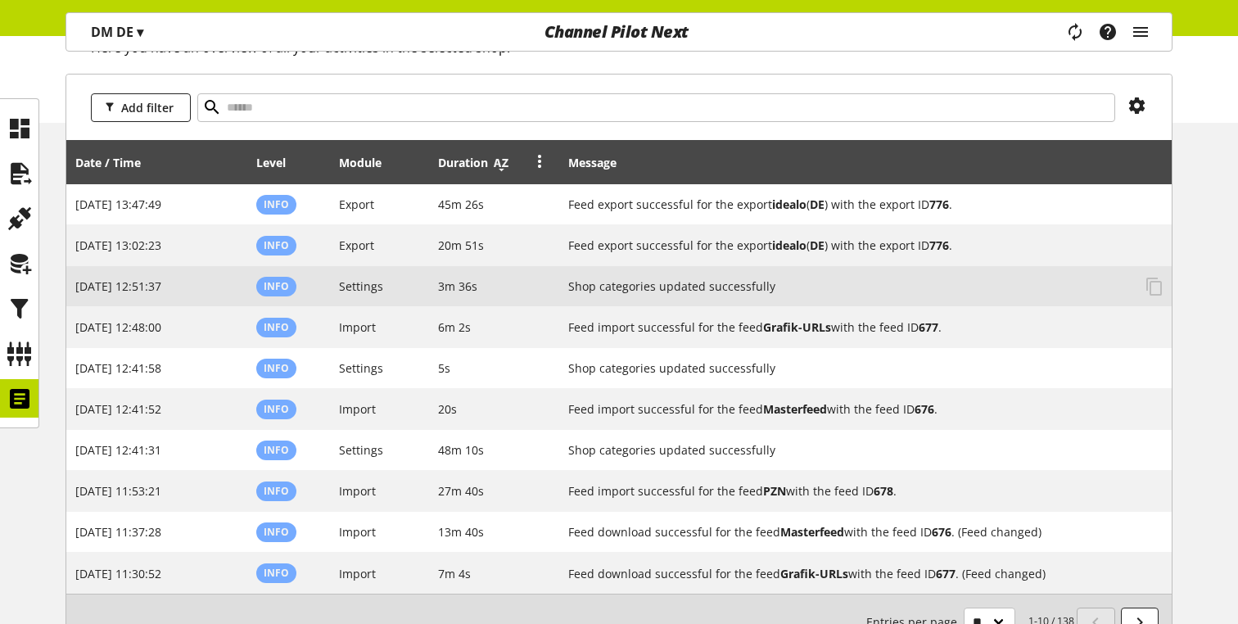
click at [499, 165] on icon at bounding box center [501, 162] width 20 height 29
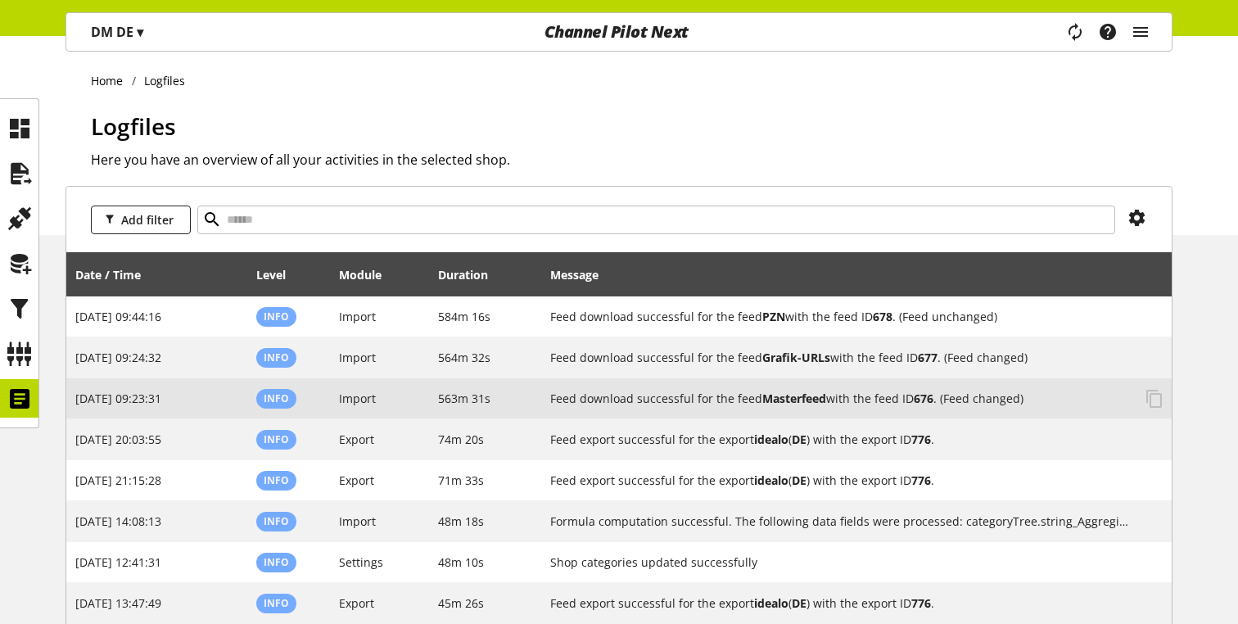
scroll to position [232, 0]
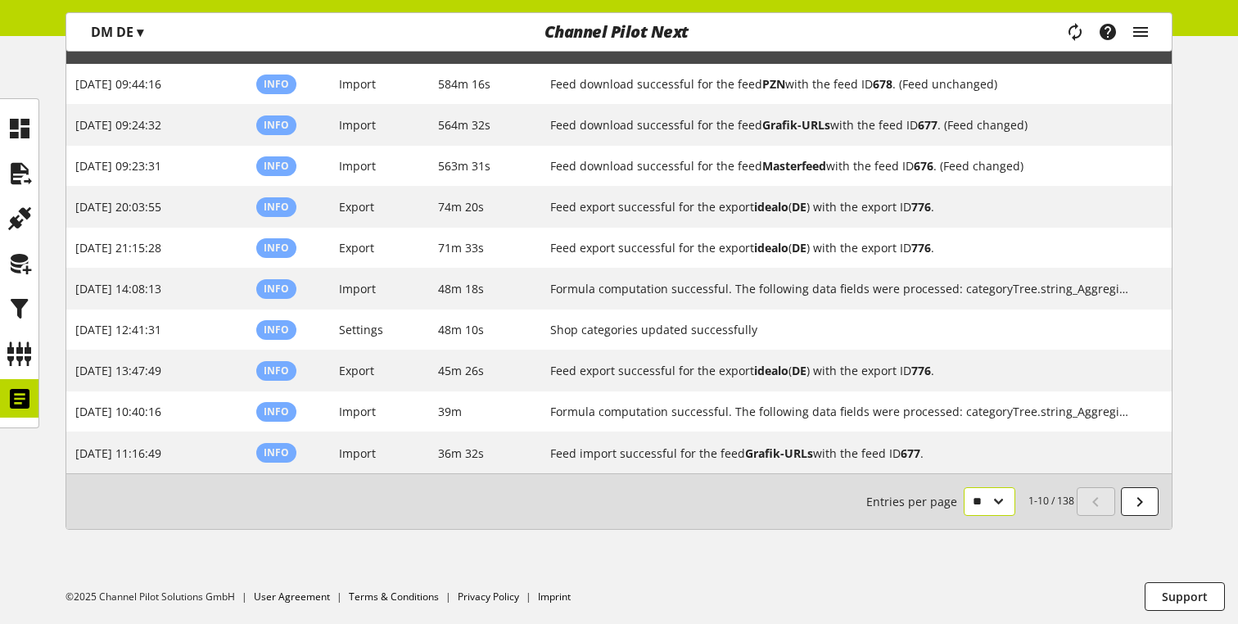
click at [964, 511] on select "** ** ** ***" at bounding box center [990, 501] width 52 height 29
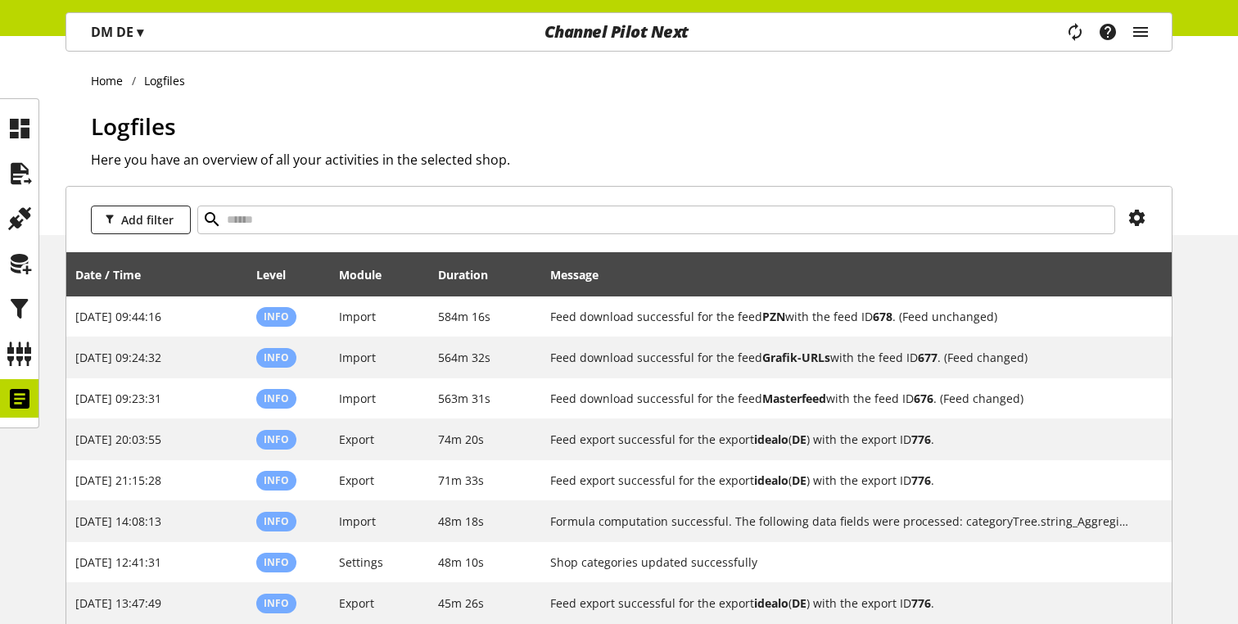
click at [157, 80] on li "Logfiles" at bounding box center [163, 80] width 62 height 17
click at [20, 409] on icon at bounding box center [20, 398] width 26 height 33
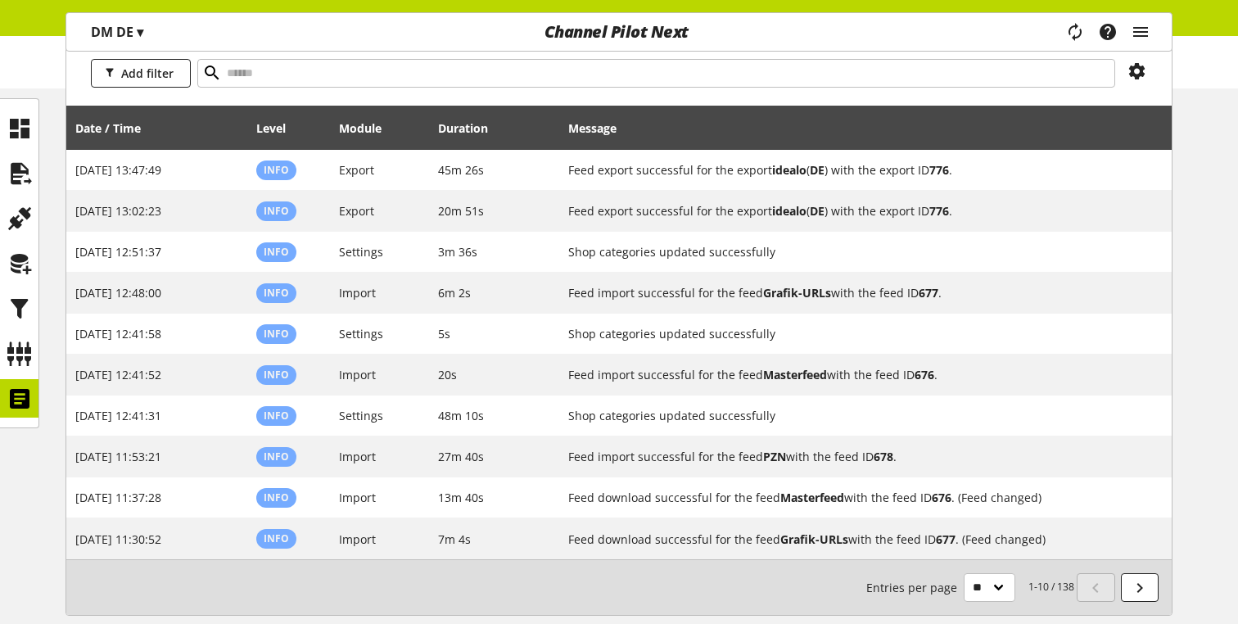
scroll to position [214, 0]
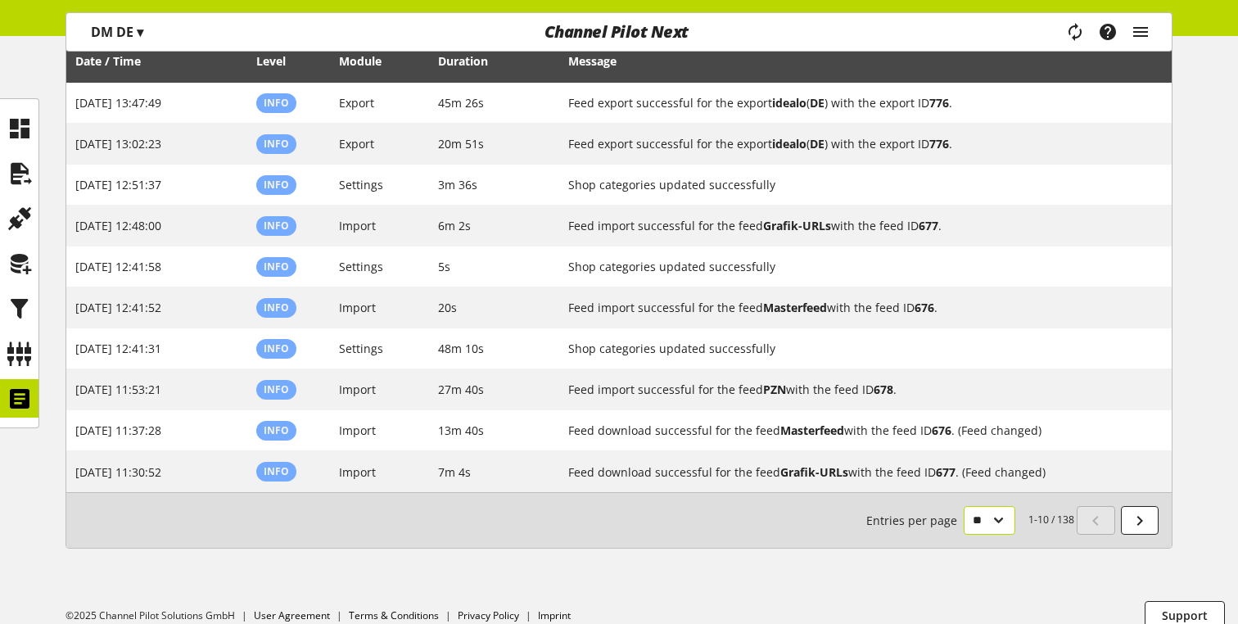
click at [985, 515] on select "** ** ** ***" at bounding box center [990, 520] width 52 height 29
select select "***"
click at [964, 535] on select "** ** ** ***" at bounding box center [990, 520] width 52 height 29
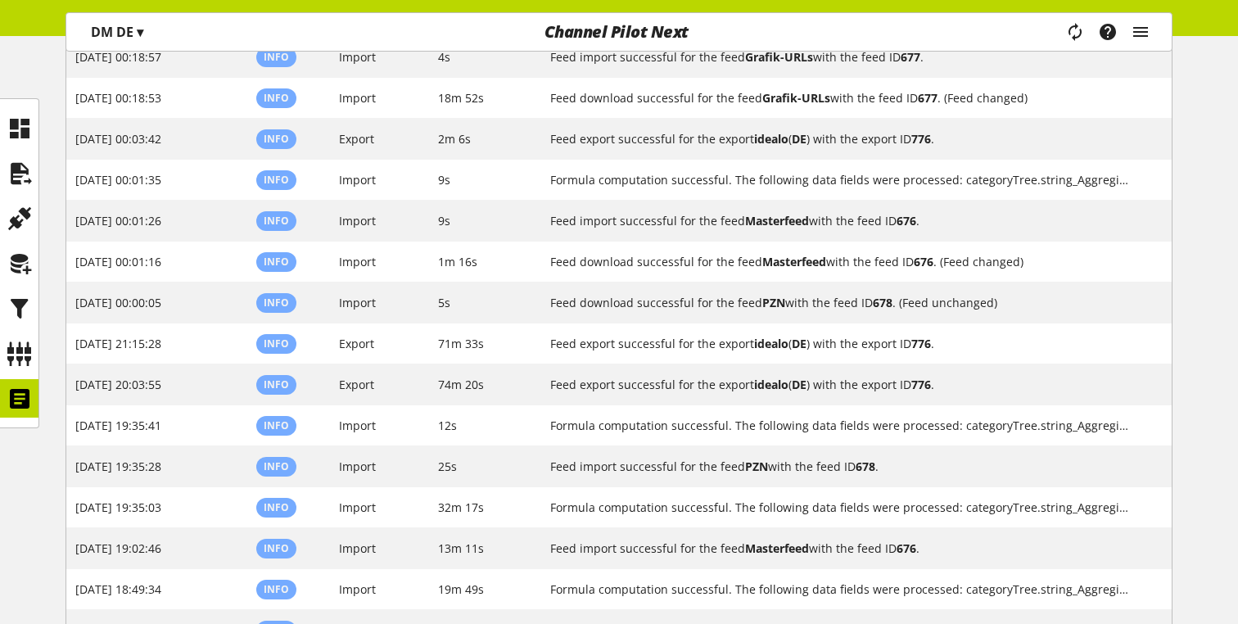
scroll to position [3855, 0]
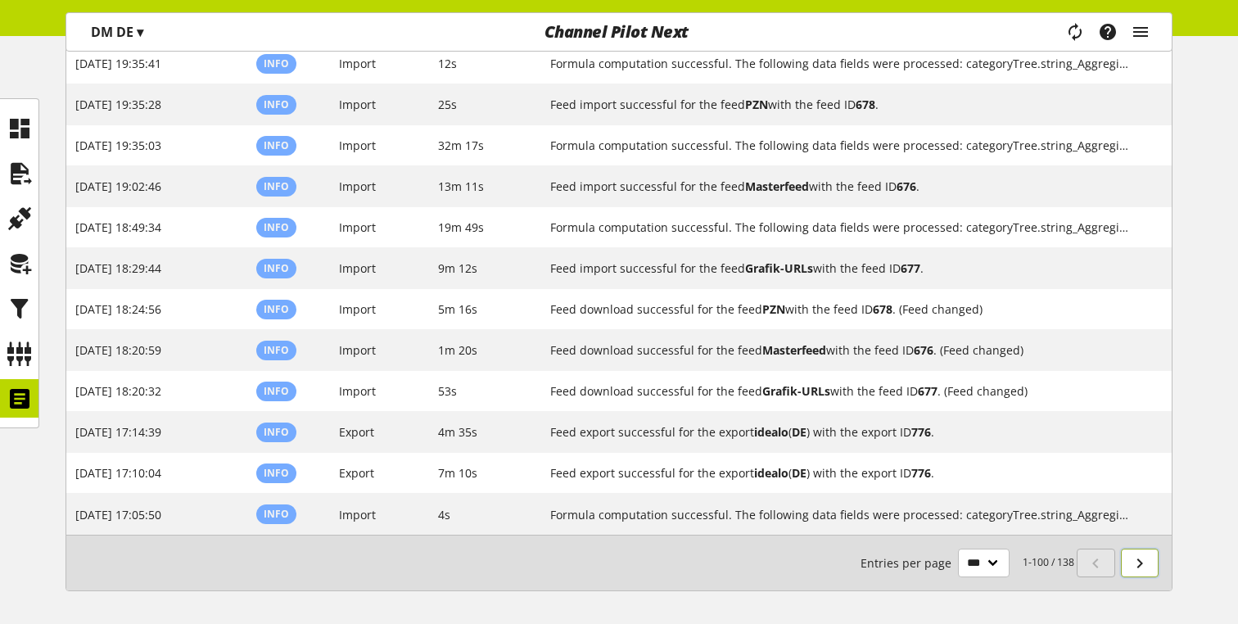
click at [1146, 559] on icon at bounding box center [1140, 562] width 20 height 29
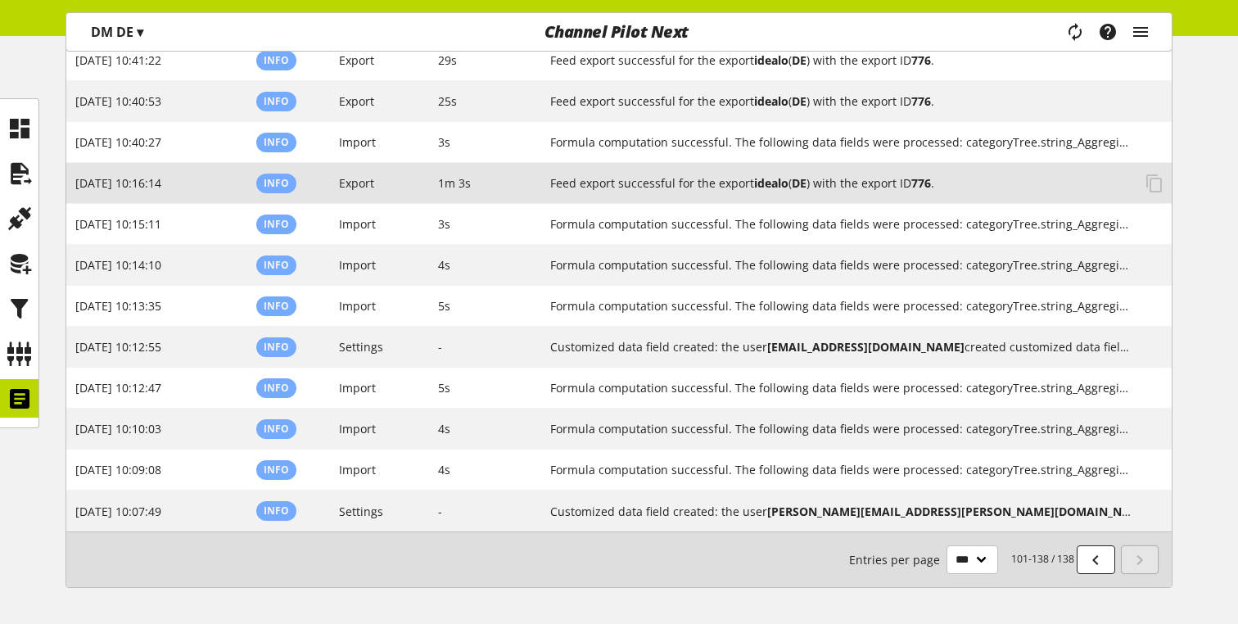
scroll to position [1379, 0]
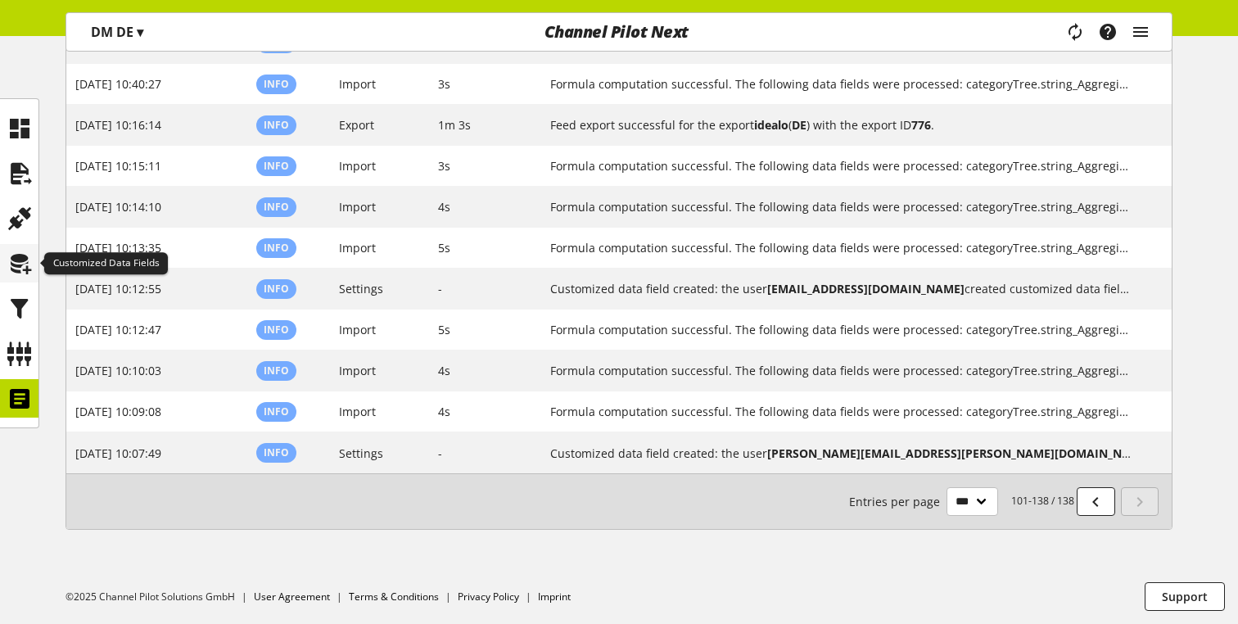
click at [12, 270] on icon at bounding box center [20, 263] width 26 height 33
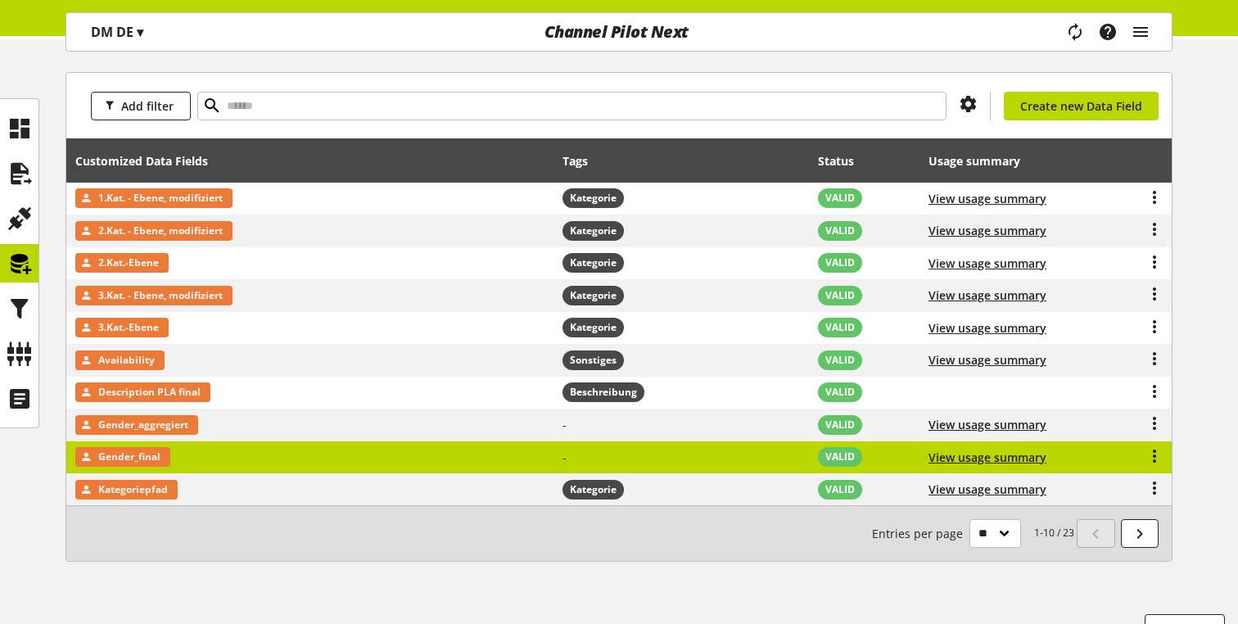
scroll to position [194, 0]
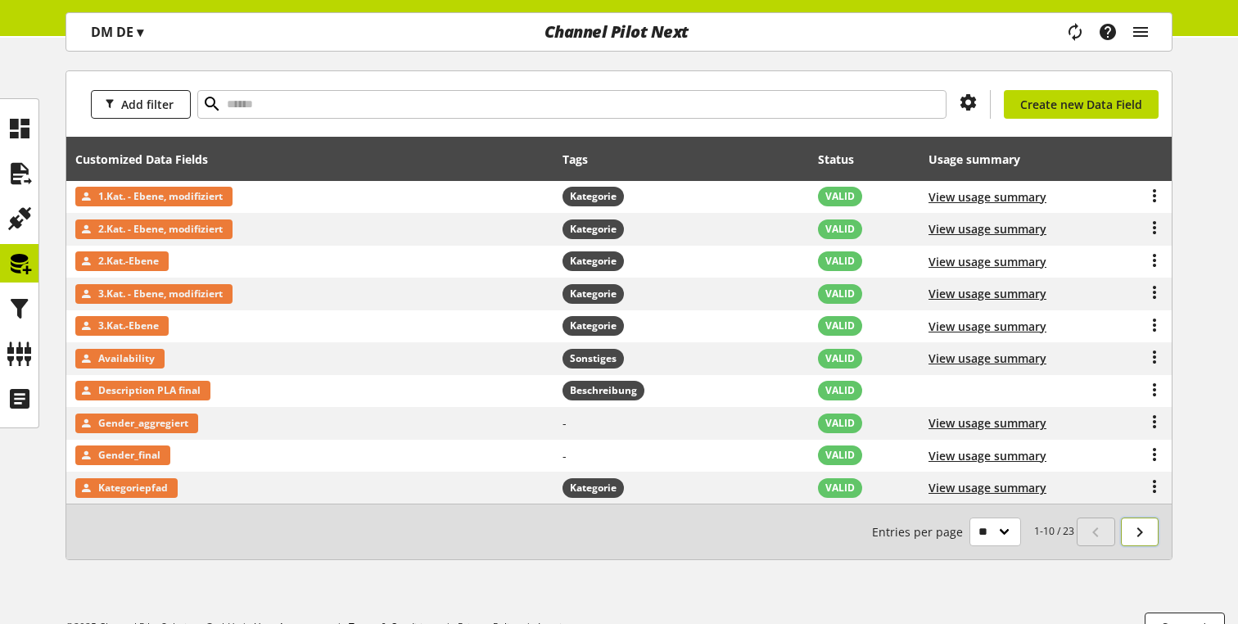
click at [1148, 531] on icon at bounding box center [1140, 531] width 20 height 29
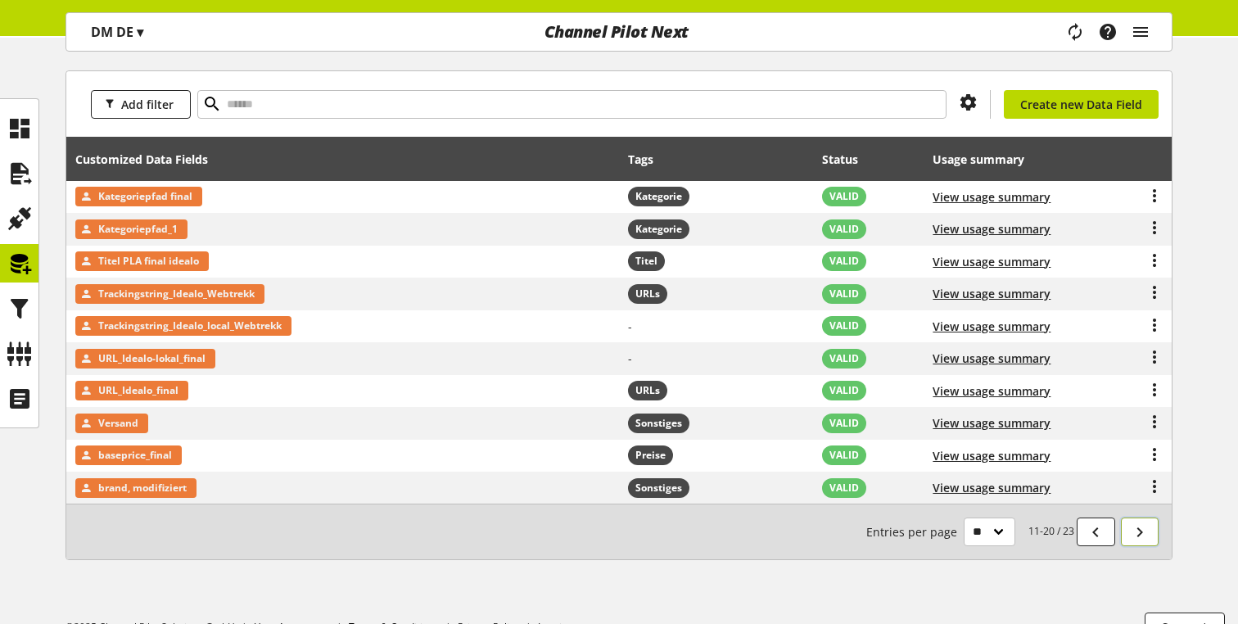
click at [1148, 531] on icon at bounding box center [1140, 531] width 20 height 29
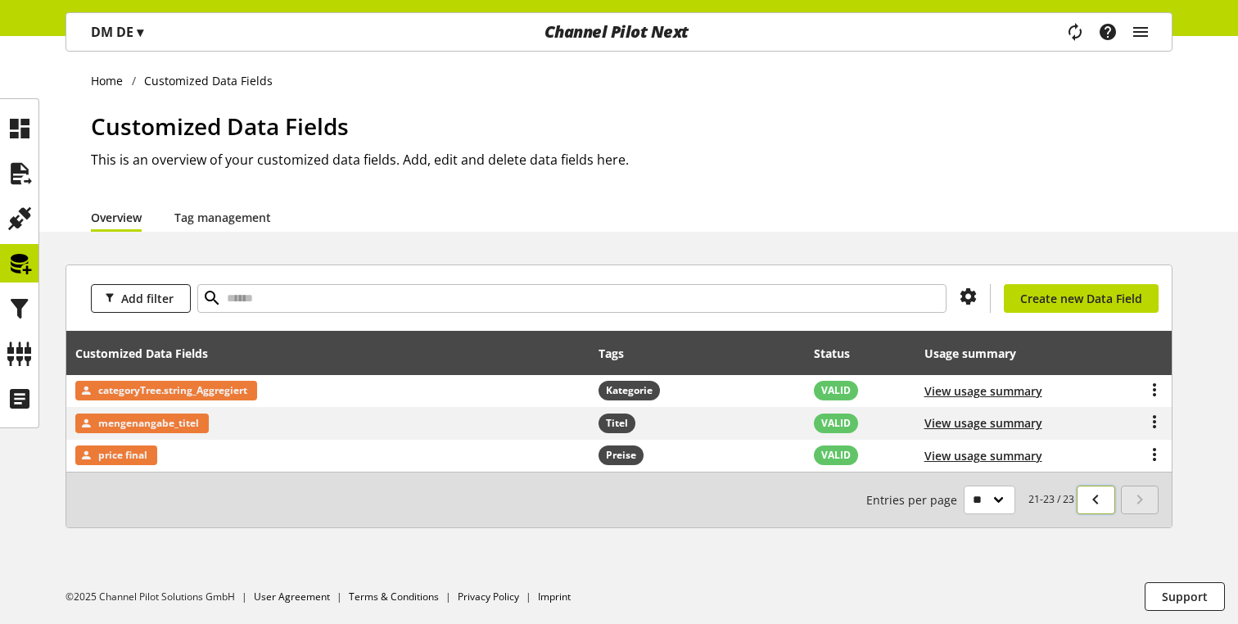
click at [1098, 494] on icon at bounding box center [1096, 499] width 20 height 29
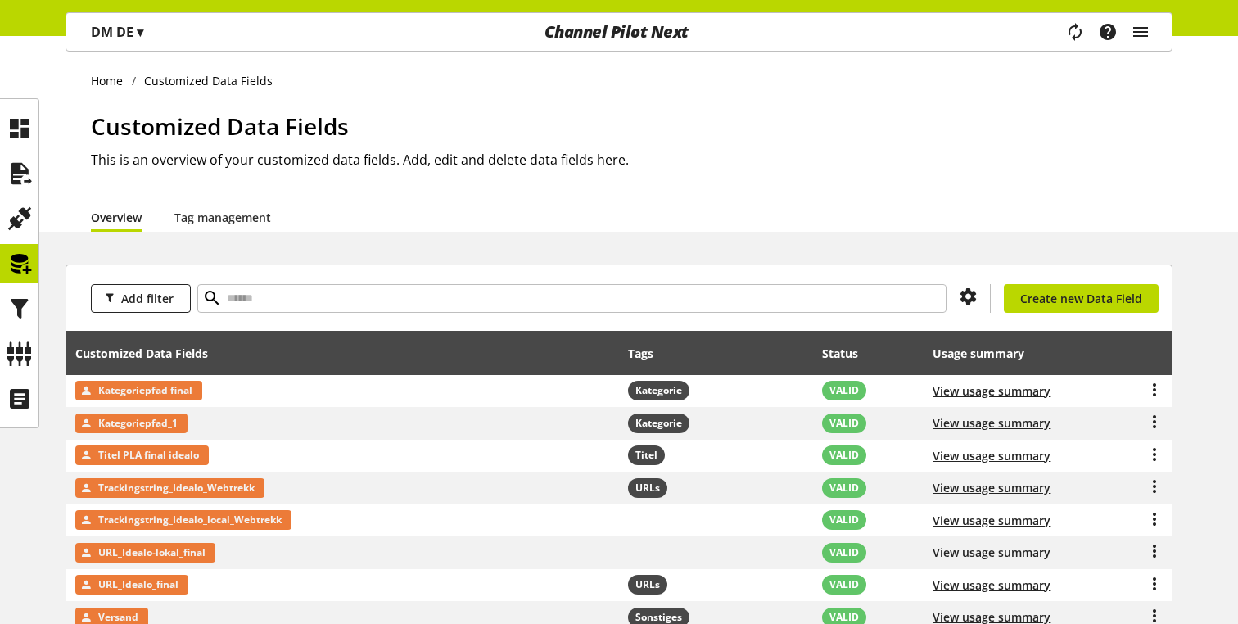
scroll to position [224, 0]
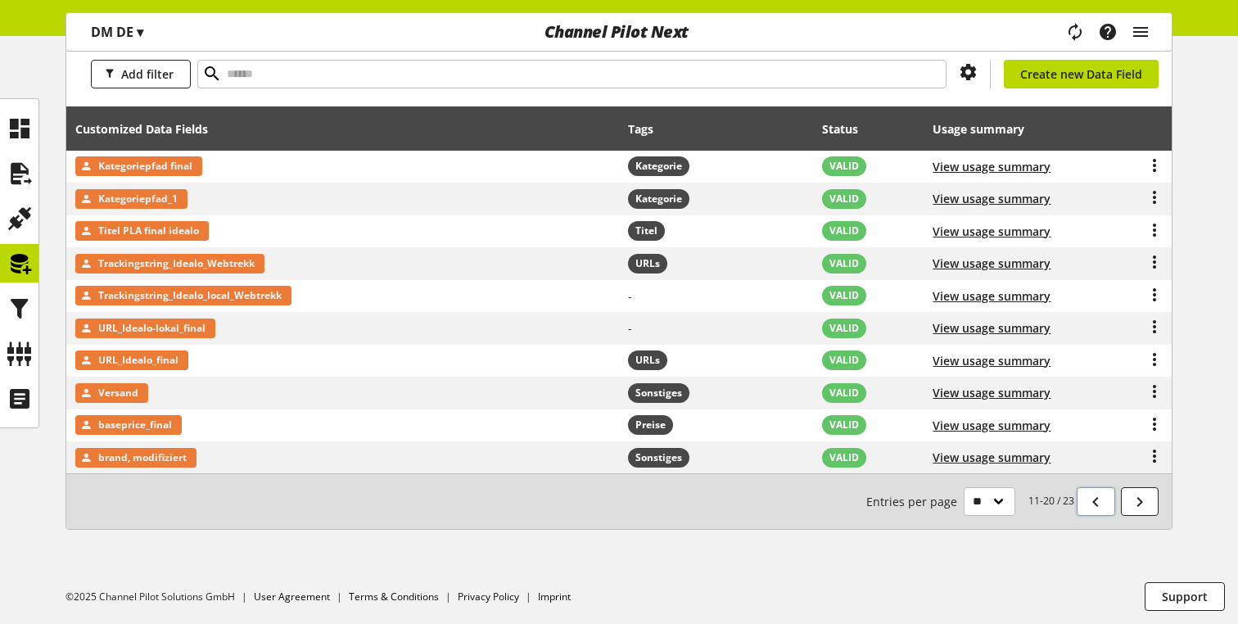
click at [1104, 498] on icon at bounding box center [1096, 501] width 20 height 29
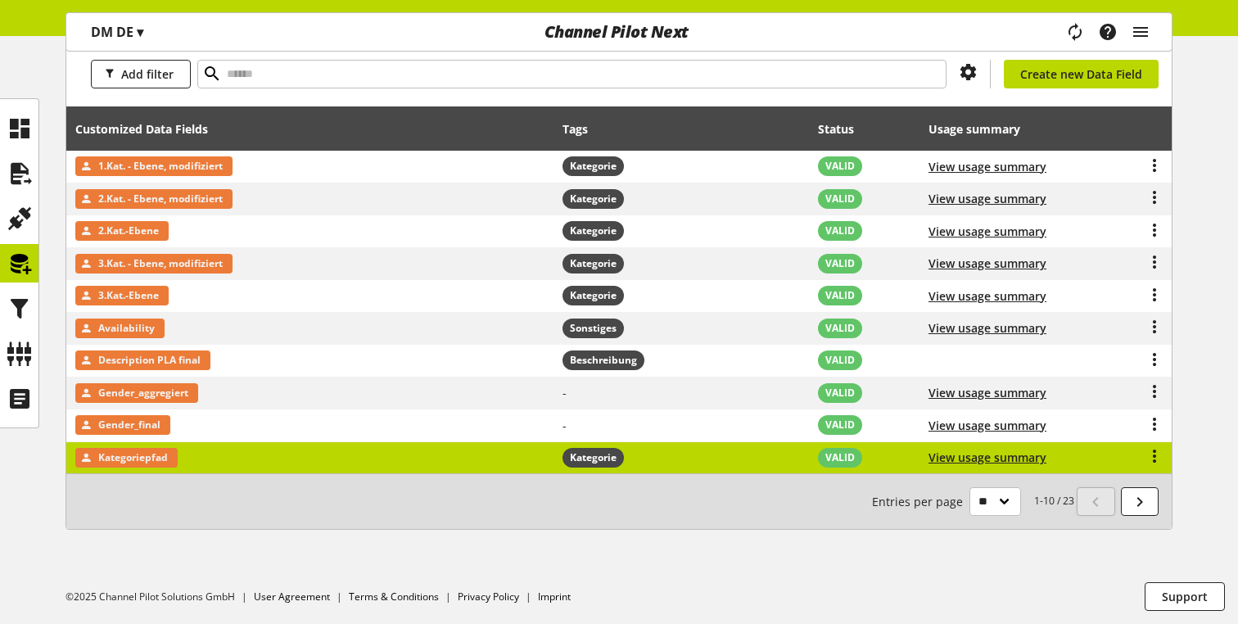
scroll to position [199, 0]
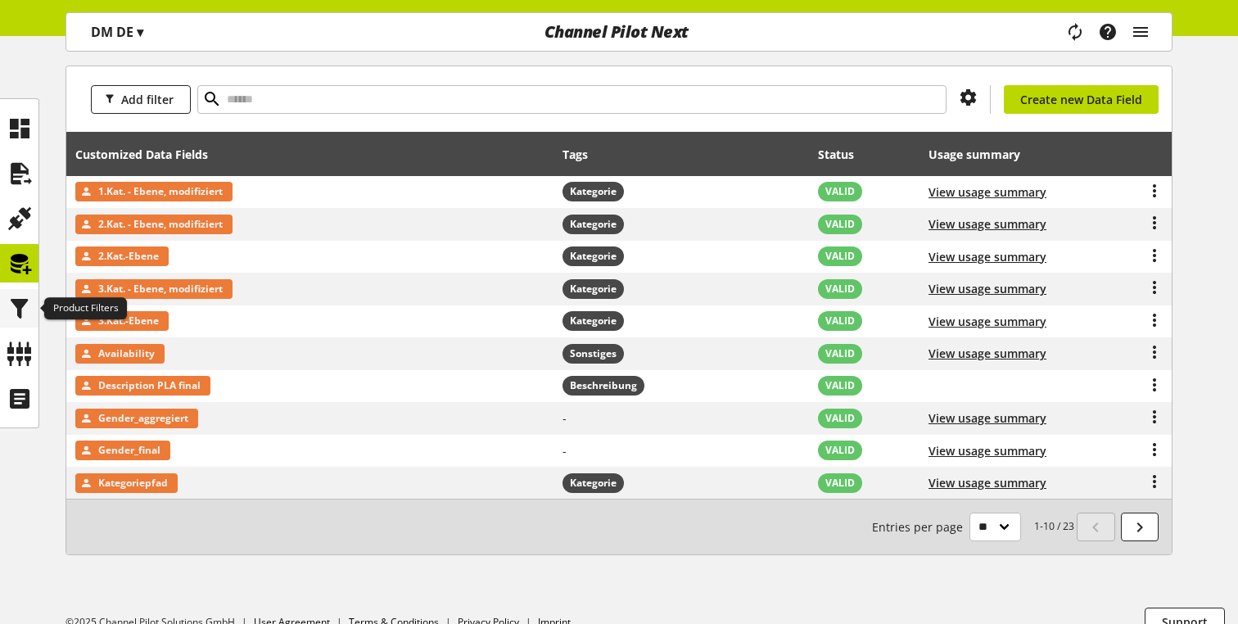
click at [22, 296] on icon at bounding box center [20, 308] width 26 height 33
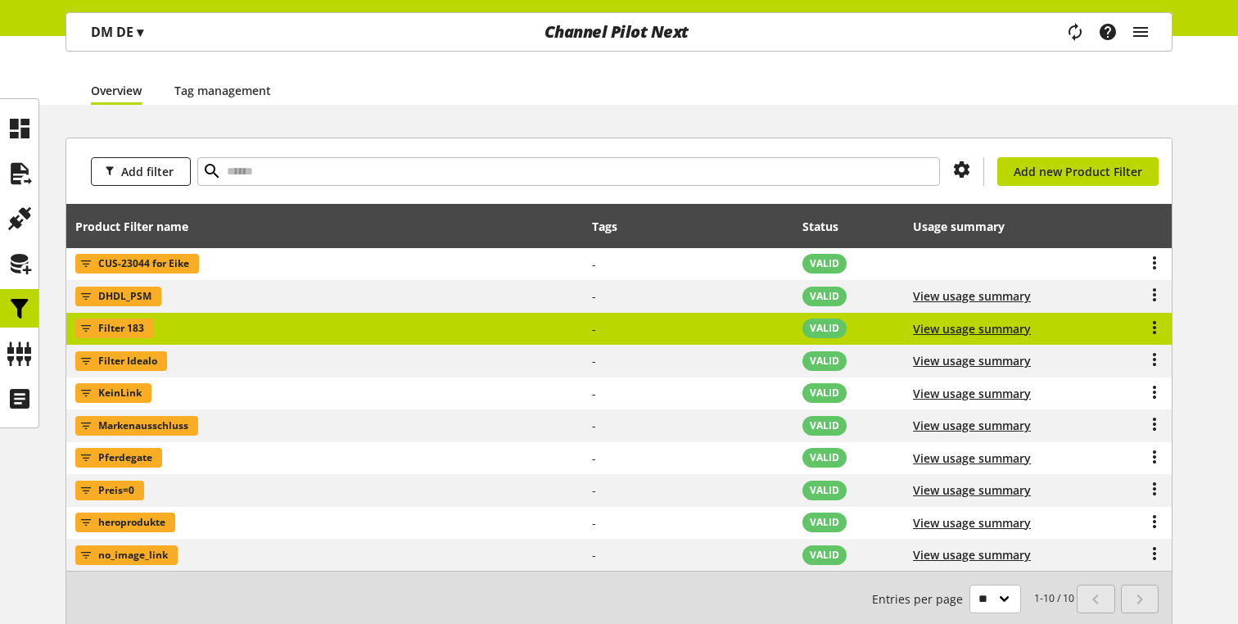
scroll to position [130, 0]
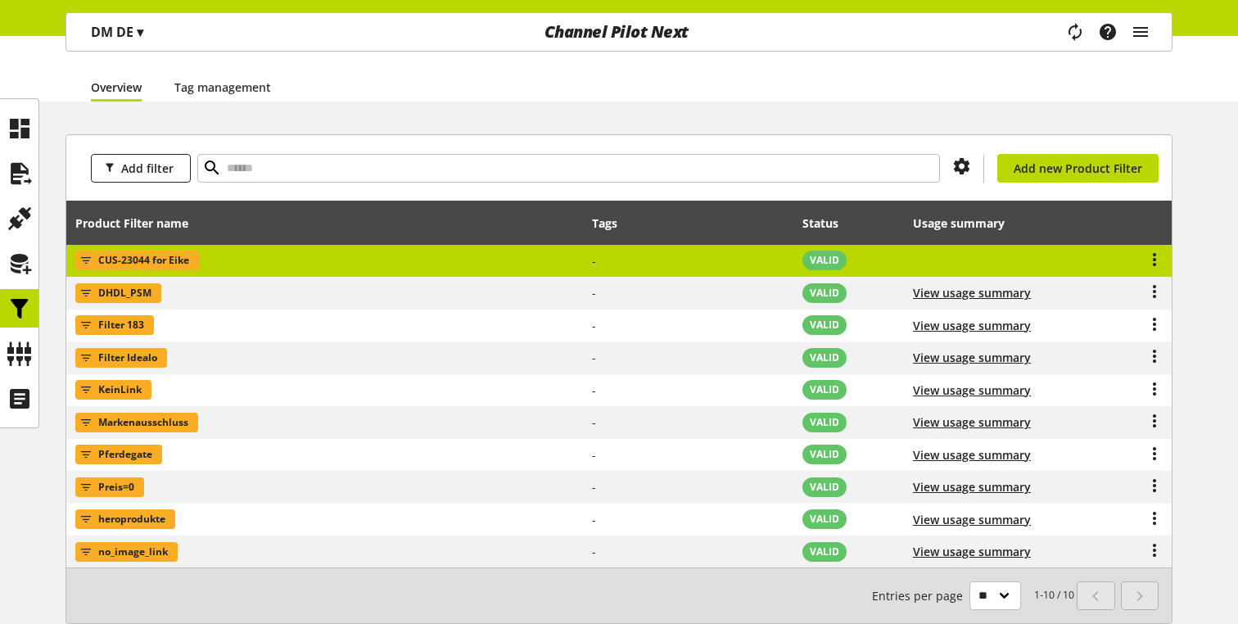
click at [436, 255] on td "CUS-23044 for Eike" at bounding box center [324, 261] width 517 height 33
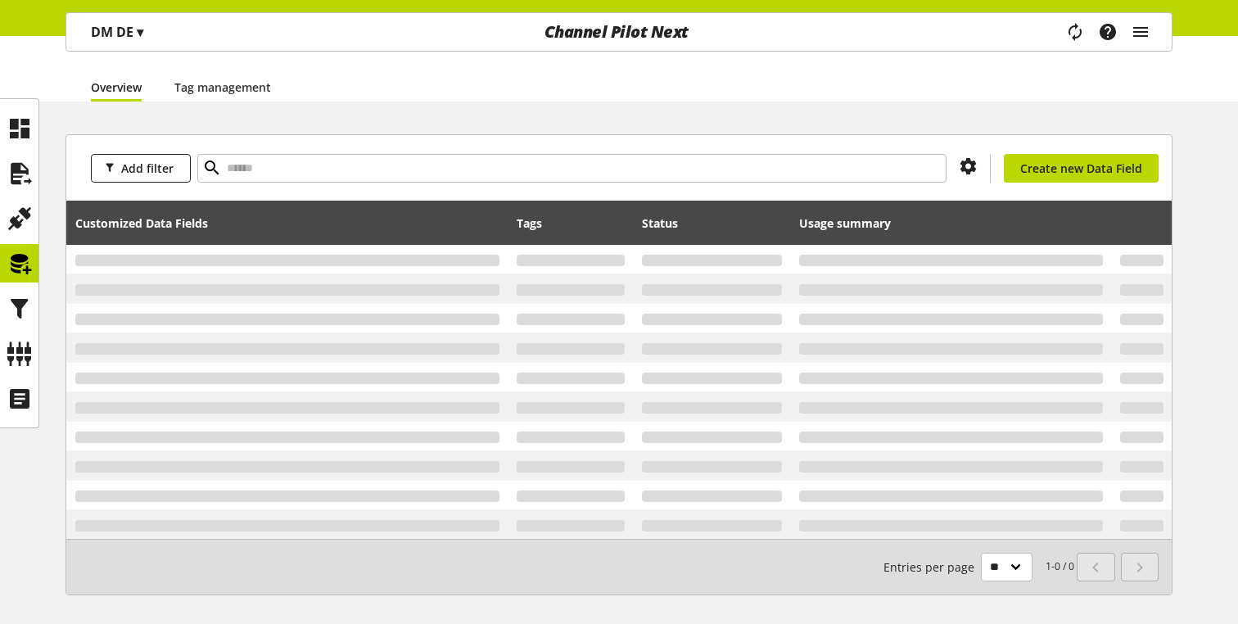
scroll to position [196, 0]
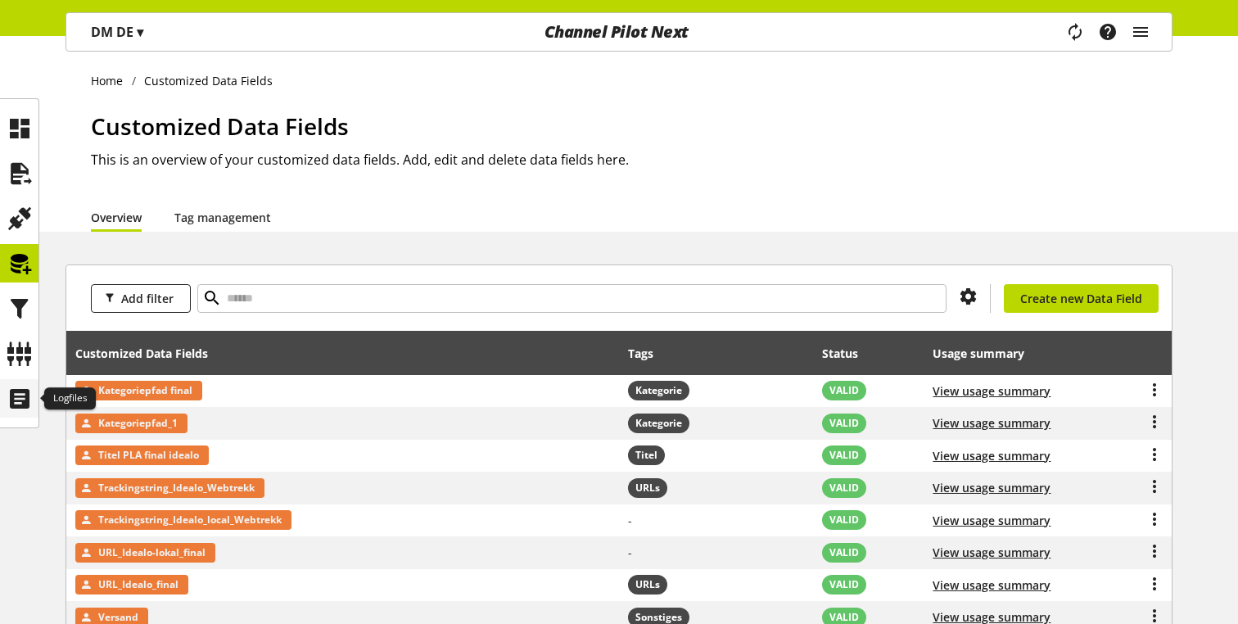
click at [5, 407] on div at bounding box center [19, 398] width 38 height 38
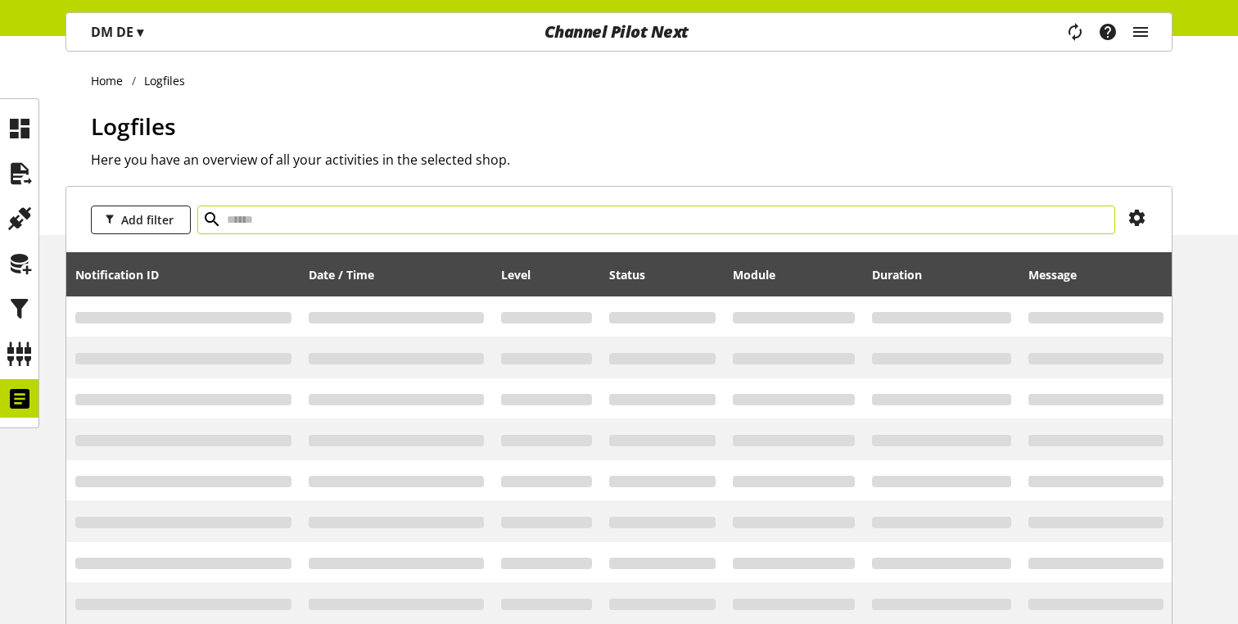
click at [294, 225] on input "text" at bounding box center [656, 219] width 918 height 29
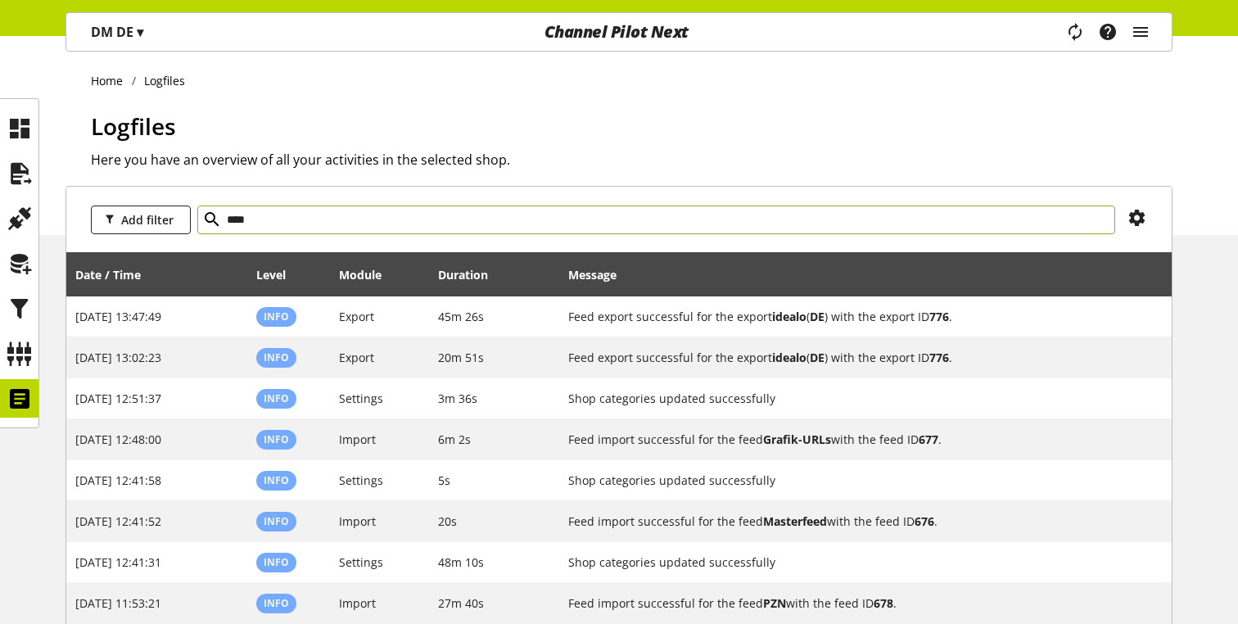
type input "****"
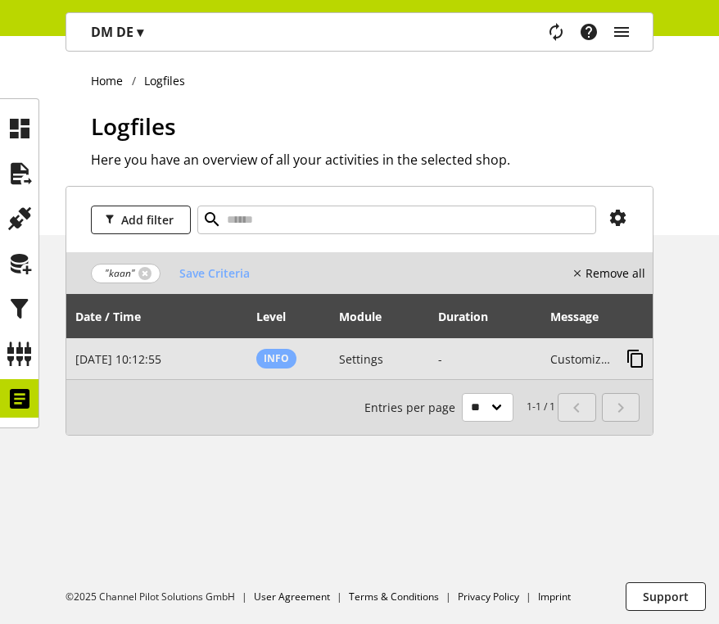
click at [636, 357] on icon at bounding box center [635, 358] width 20 height 29
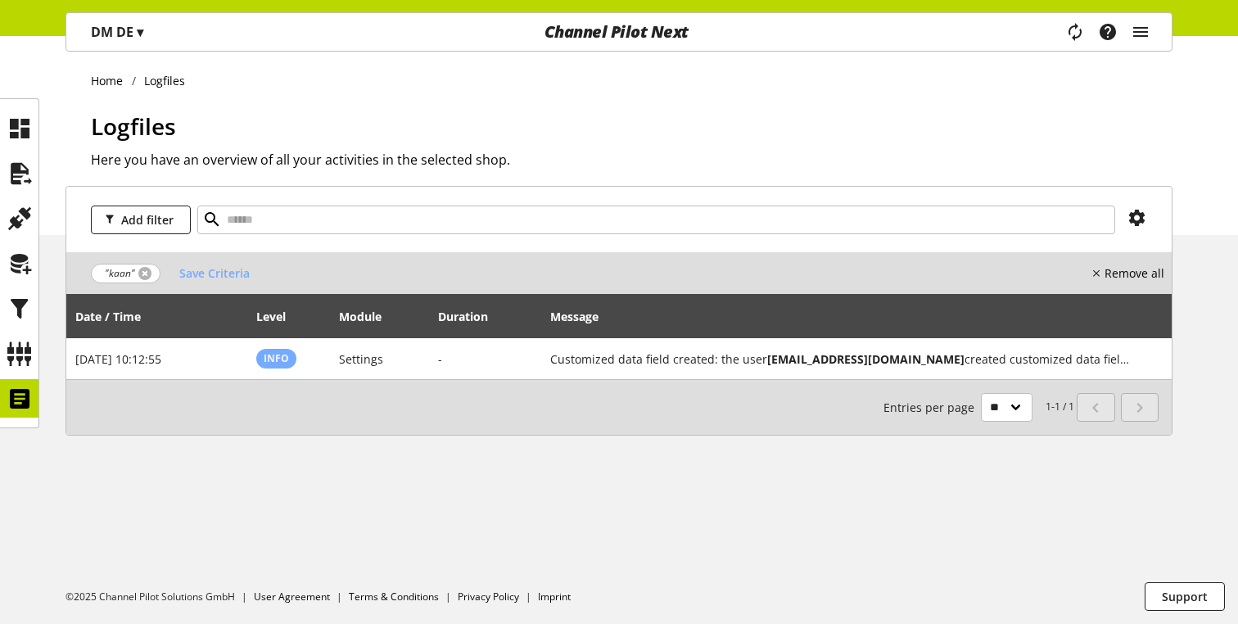
click at [144, 271] on link at bounding box center [144, 273] width 13 height 13
